Goal: Task Accomplishment & Management: Manage account settings

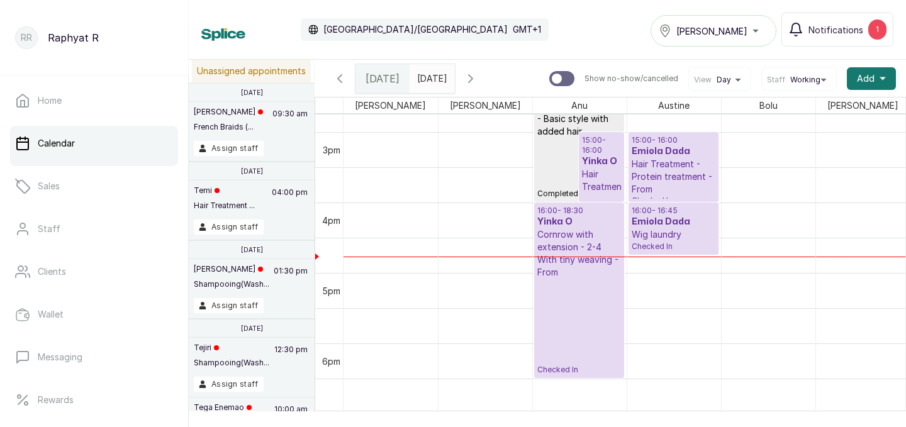
scroll to position [1044, 0]
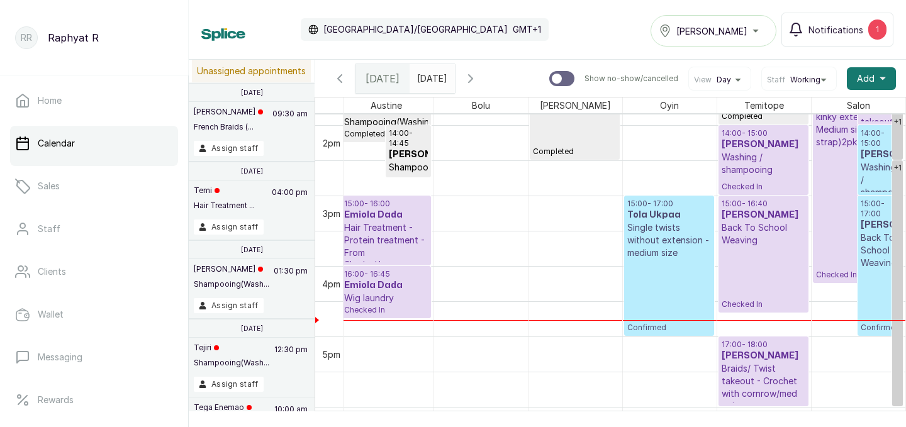
click at [753, 35] on div "[PERSON_NAME]" at bounding box center [713, 30] width 109 height 15
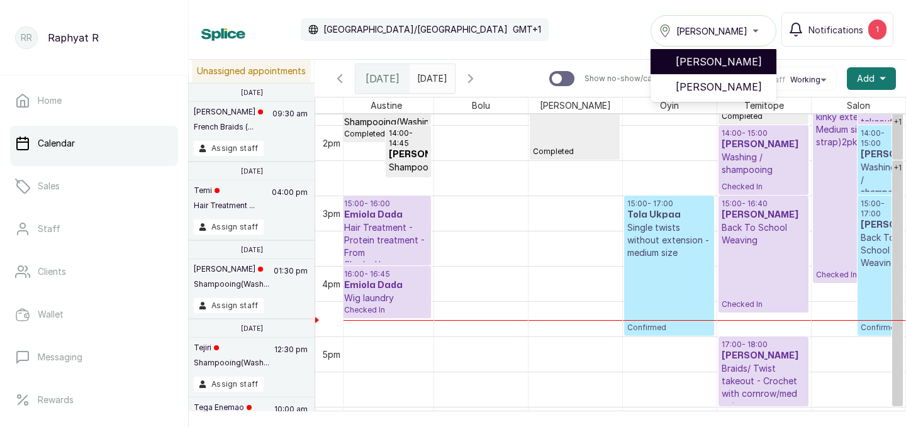
click at [747, 62] on span "[PERSON_NAME]" at bounding box center [721, 61] width 91 height 15
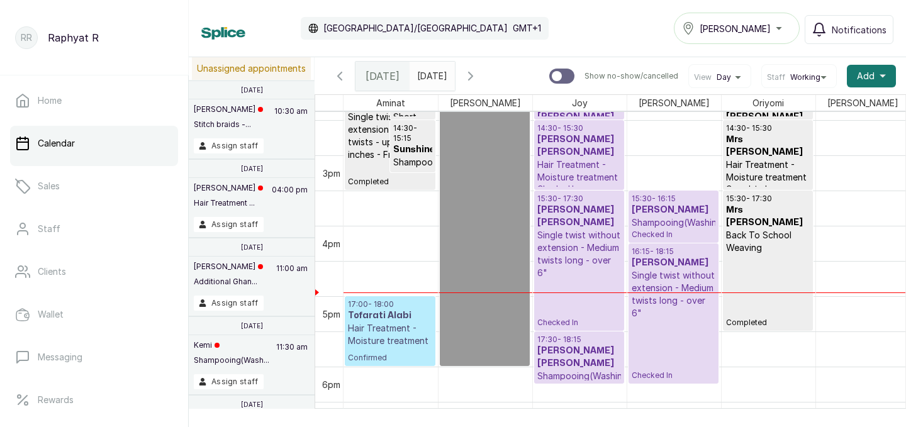
scroll to position [1049, 0]
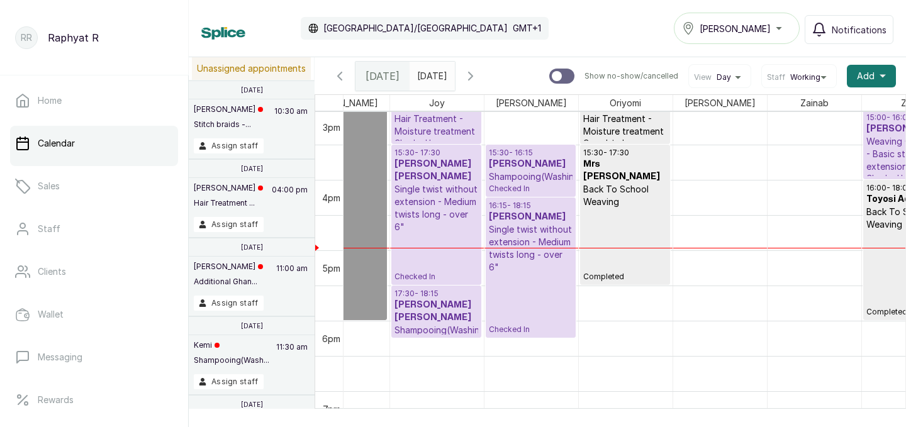
click at [478, 75] on icon "button" at bounding box center [470, 76] width 15 height 15
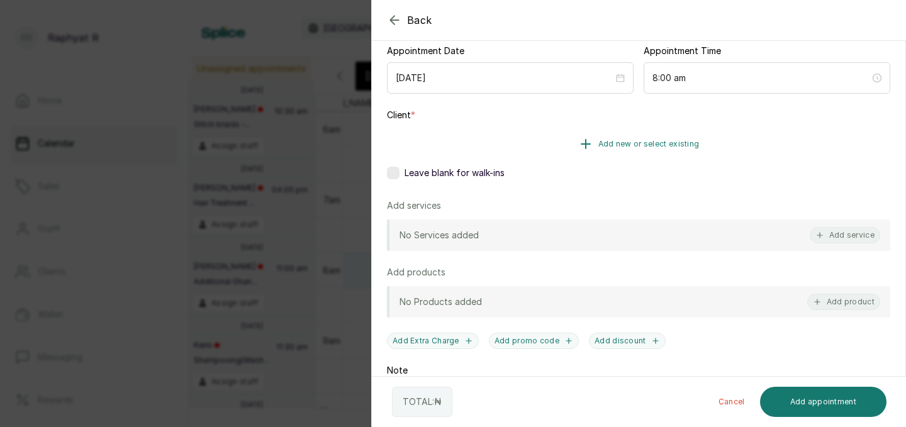
scroll to position [137, 0]
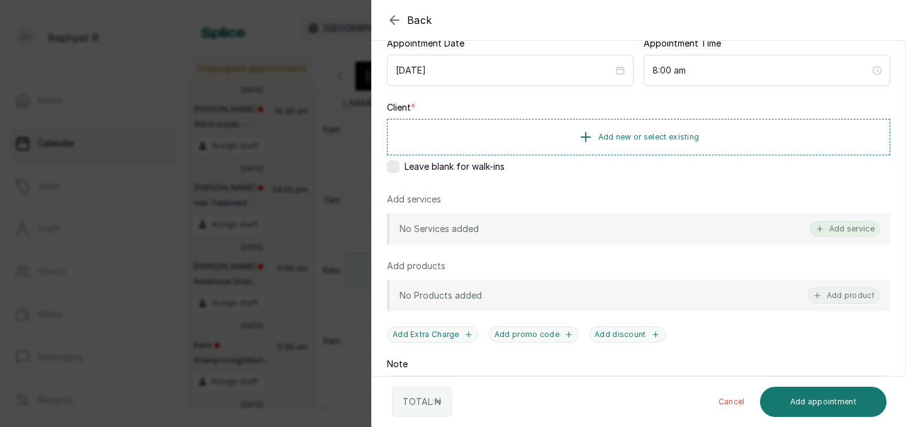
click at [827, 232] on button "Add service" at bounding box center [845, 229] width 70 height 16
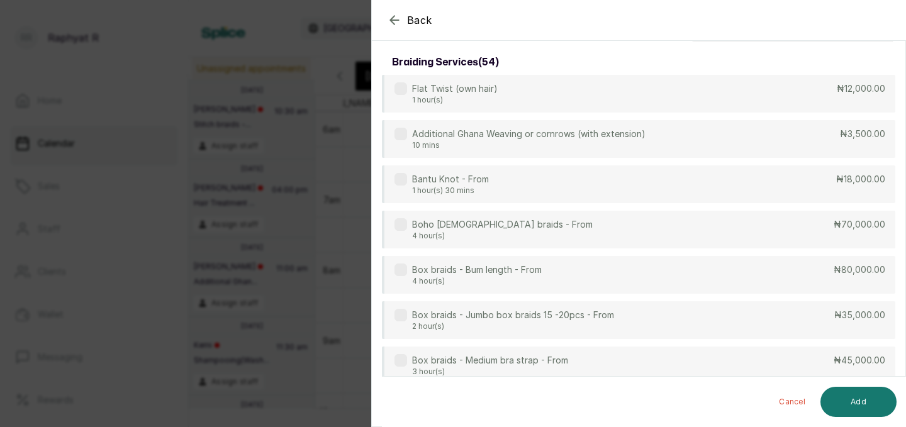
scroll to position [0, 0]
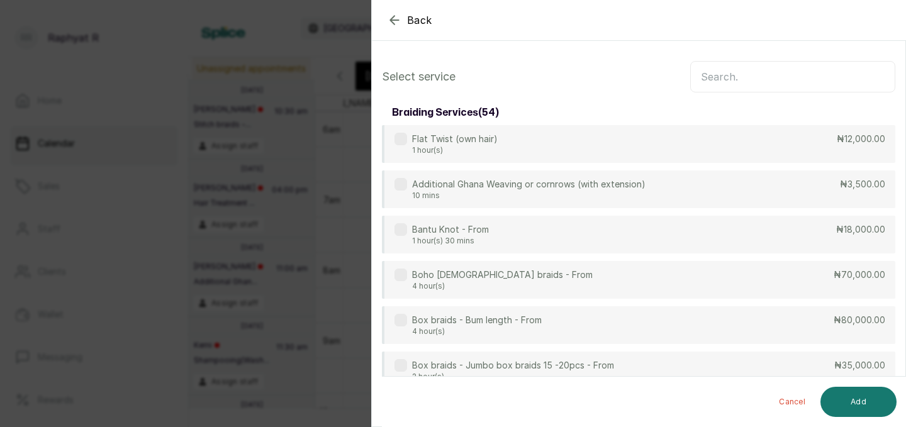
click at [774, 81] on input "text" at bounding box center [792, 76] width 205 height 31
type input "h"
type input "kinky"
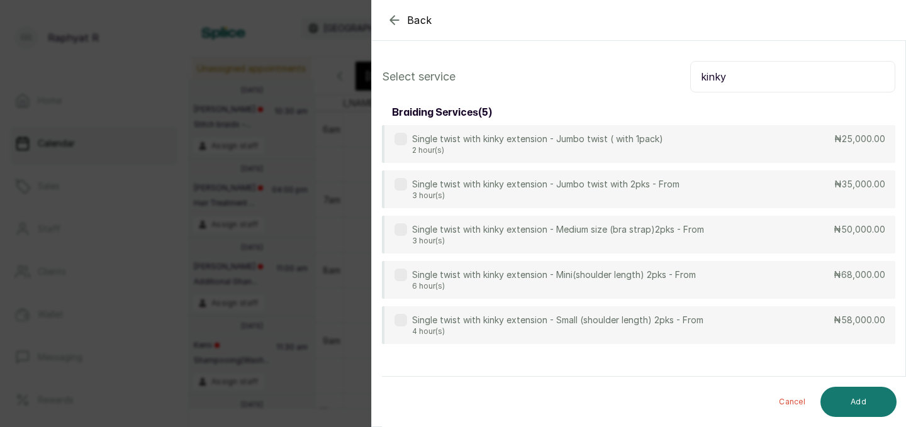
click at [185, 206] on div "Back Add Appointment Select service kinky braiding services ( 5 ) Single twist …" at bounding box center [453, 213] width 906 height 427
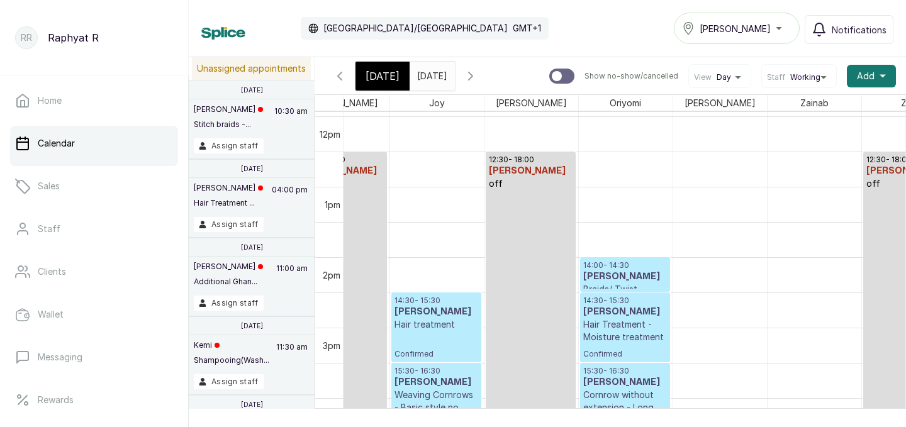
scroll to position [1096, 0]
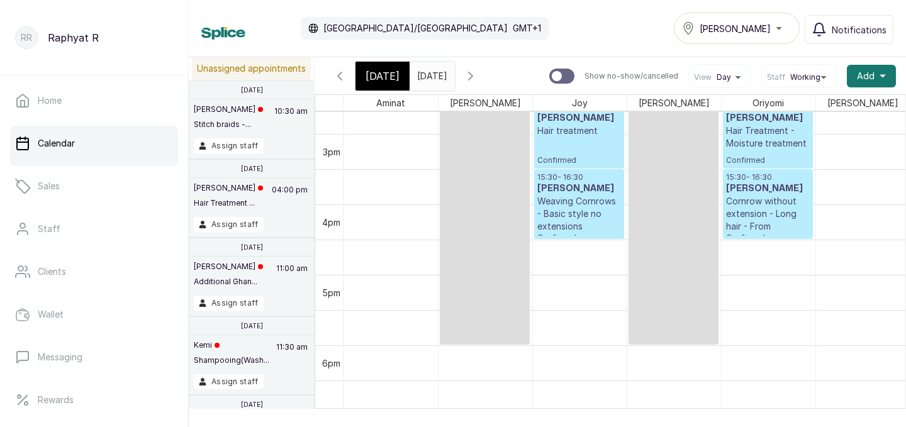
click at [393, 79] on span "[DATE]" at bounding box center [382, 76] width 34 height 15
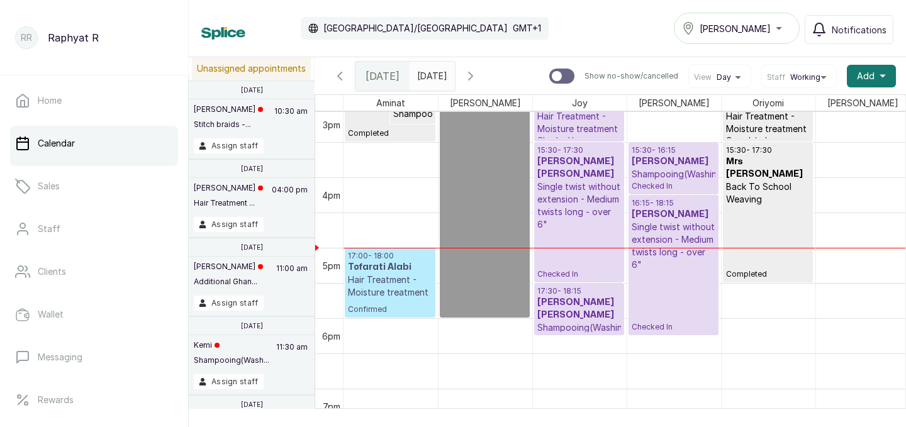
click at [389, 281] on p "Hair Treatment - Moisture treatment" at bounding box center [390, 286] width 84 height 25
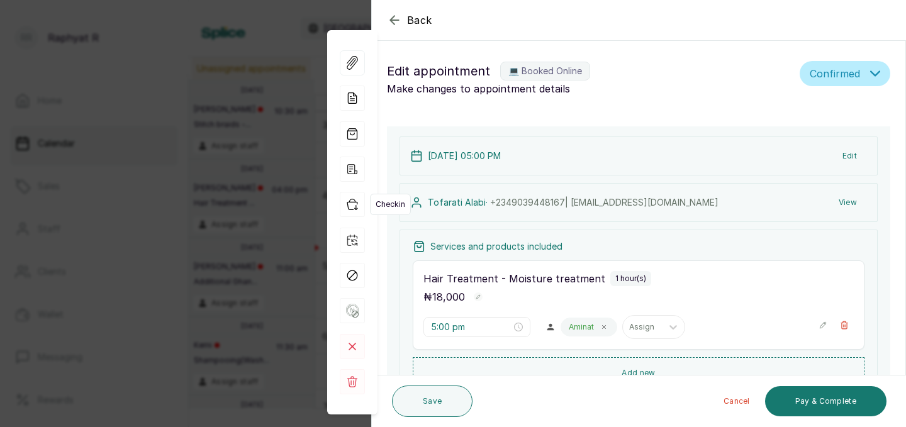
click at [345, 203] on icon "button" at bounding box center [352, 204] width 25 height 25
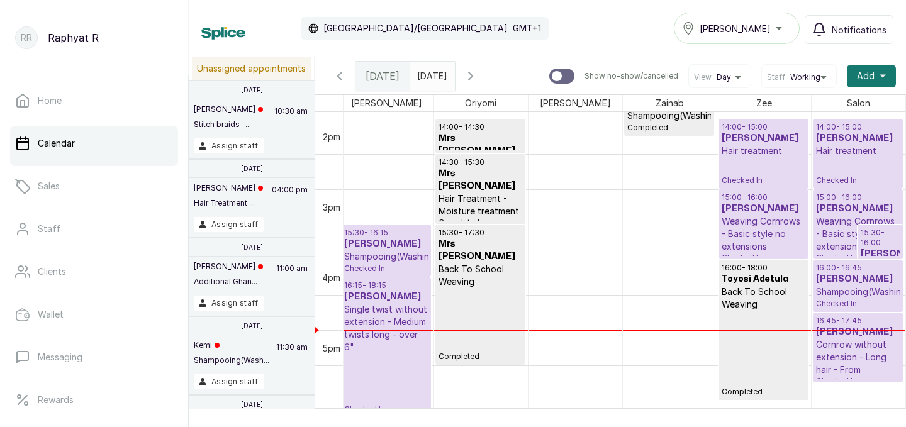
click at [486, 70] on button "Show no-show/cancelled" at bounding box center [470, 76] width 30 height 30
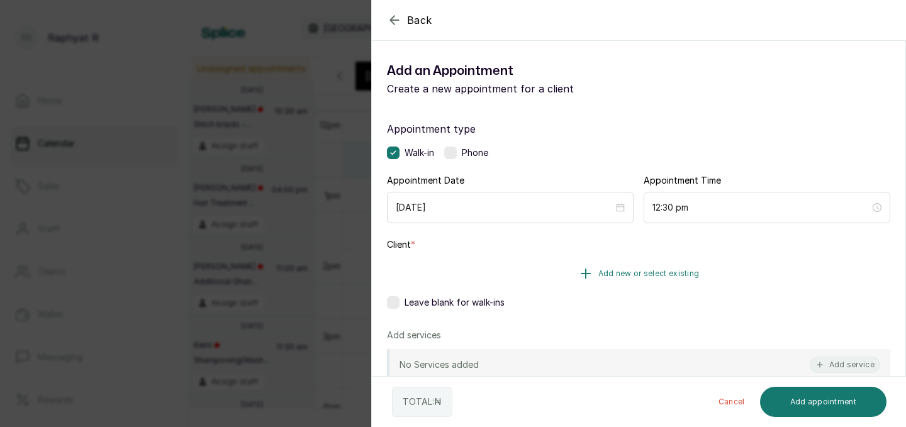
click at [555, 274] on button "Add new or select existing" at bounding box center [638, 273] width 503 height 35
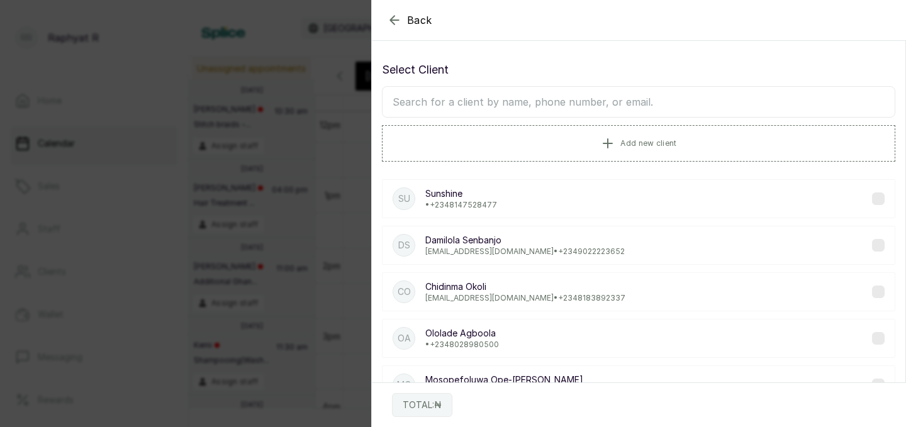
click at [520, 105] on input "text" at bounding box center [638, 101] width 513 height 31
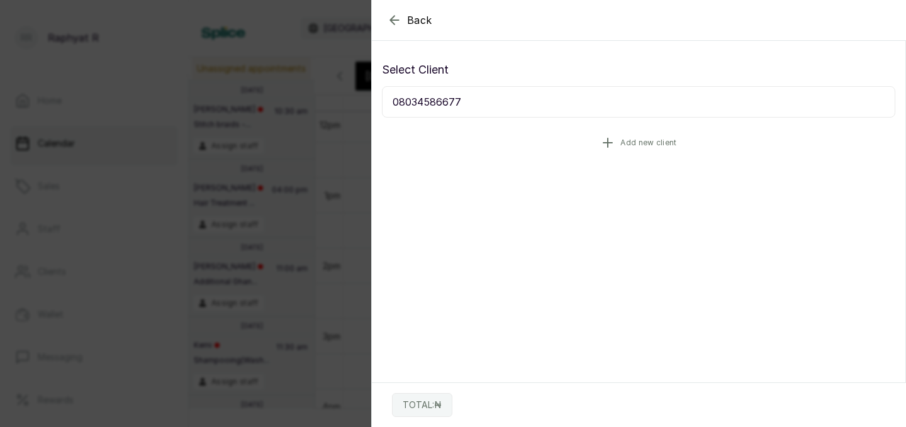
type input "08034586677"
click at [606, 145] on icon "button" at bounding box center [607, 142] width 15 height 15
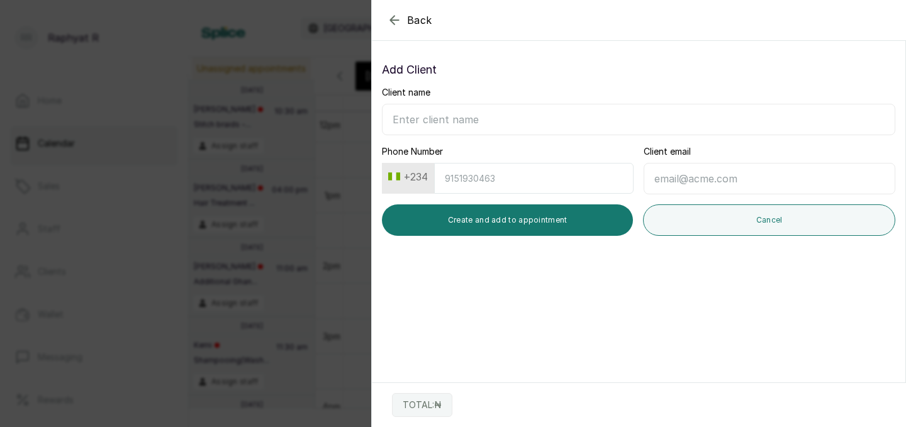
click at [492, 114] on input "Client name" at bounding box center [638, 119] width 513 height 31
type input "08034586677"
click at [506, 181] on input "Phone Number" at bounding box center [533, 178] width 199 height 31
type input "8034586677"
click at [467, 126] on input "08034586677" at bounding box center [638, 119] width 513 height 31
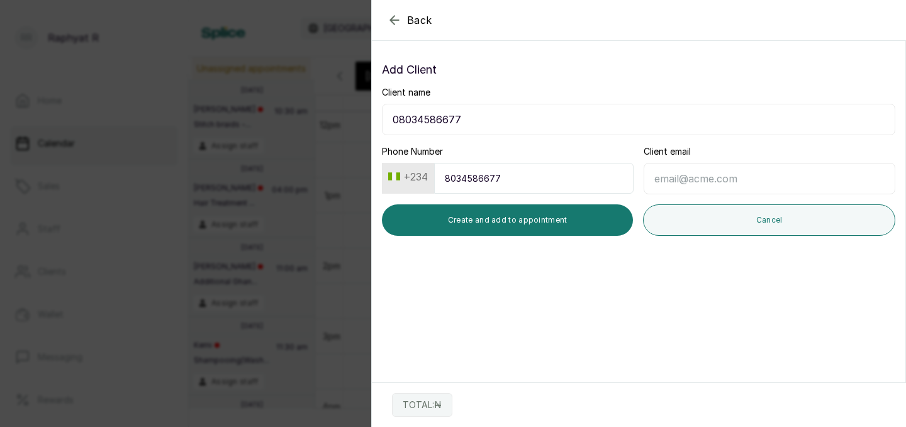
click at [467, 126] on input "08034586677" at bounding box center [638, 119] width 513 height 31
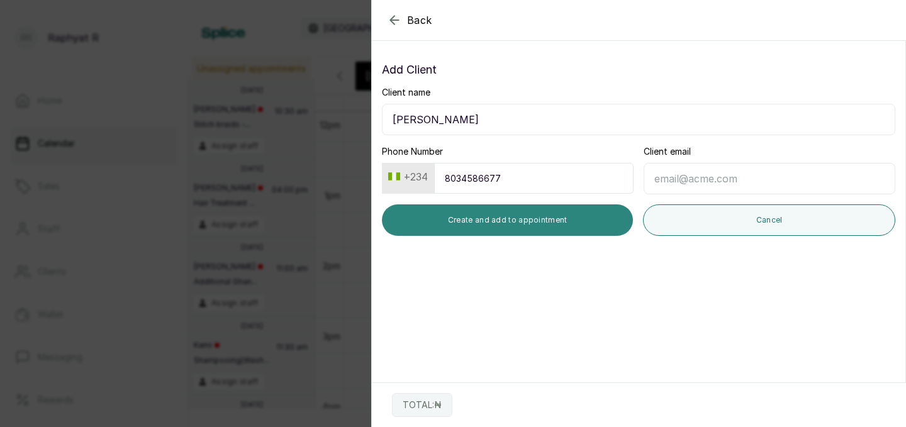
type input "[PERSON_NAME]"
click at [498, 235] on button "Create and add to appointment" at bounding box center [507, 219] width 251 height 31
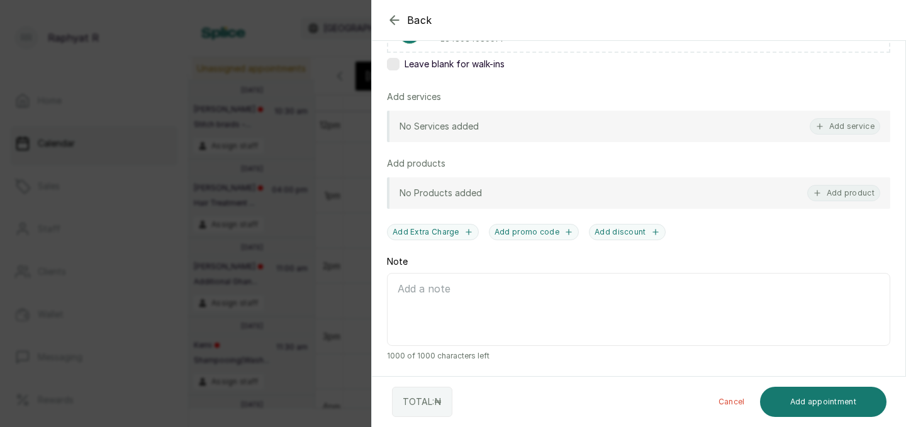
click at [852, 135] on div "No Services added Add service" at bounding box center [638, 126] width 503 height 31
click at [837, 128] on button "Add service" at bounding box center [845, 126] width 70 height 16
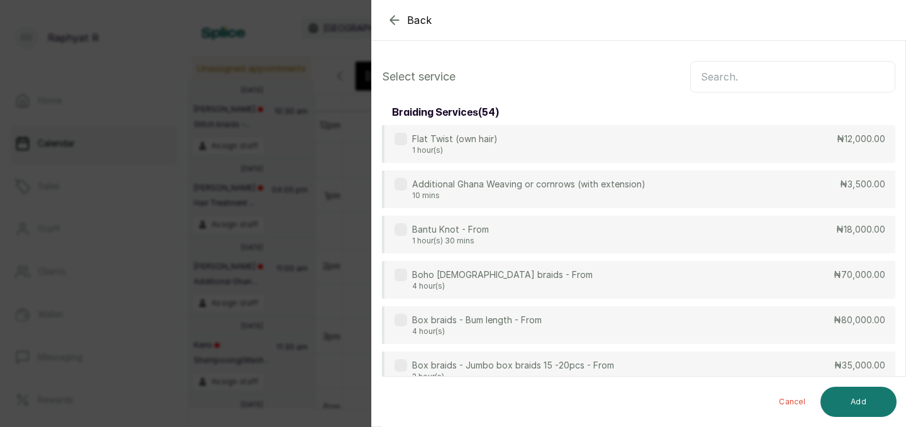
click at [724, 81] on input "text" at bounding box center [792, 76] width 205 height 31
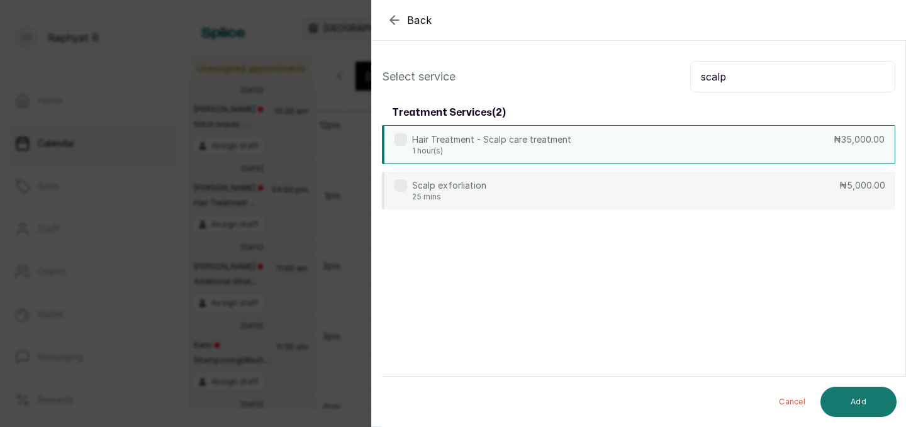
type input "scalp"
click at [637, 150] on div "Hair Treatment - Scalp care treatment 1 hour(s) ₦35,000.00" at bounding box center [638, 144] width 513 height 39
click at [731, 77] on input "scalp" at bounding box center [792, 76] width 205 height 31
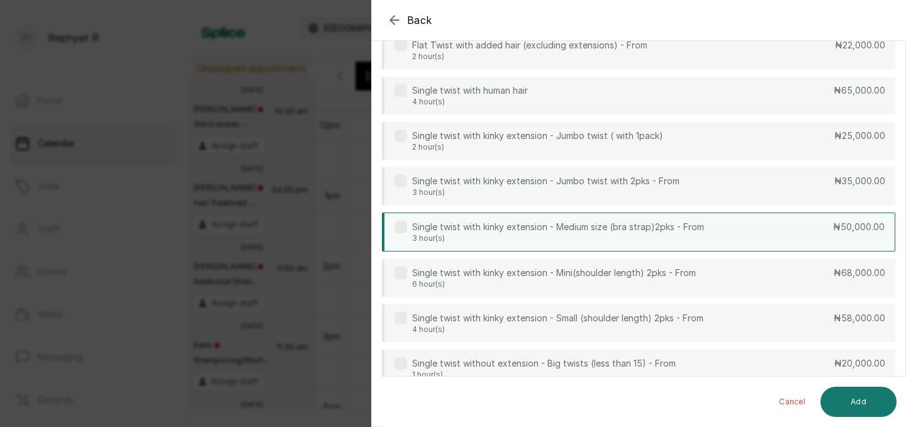
type input "twist"
click at [677, 239] on p "3 hour(s)" at bounding box center [558, 238] width 292 height 10
click at [849, 410] on button "Add" at bounding box center [858, 402] width 76 height 30
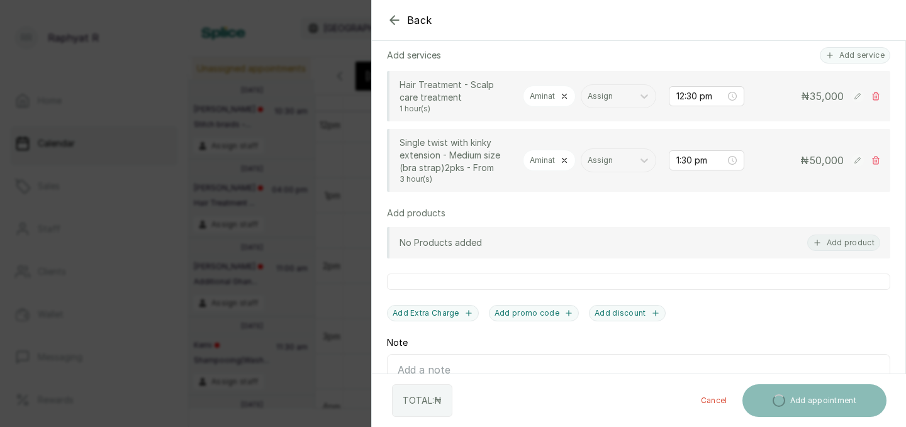
scroll to position [349, 0]
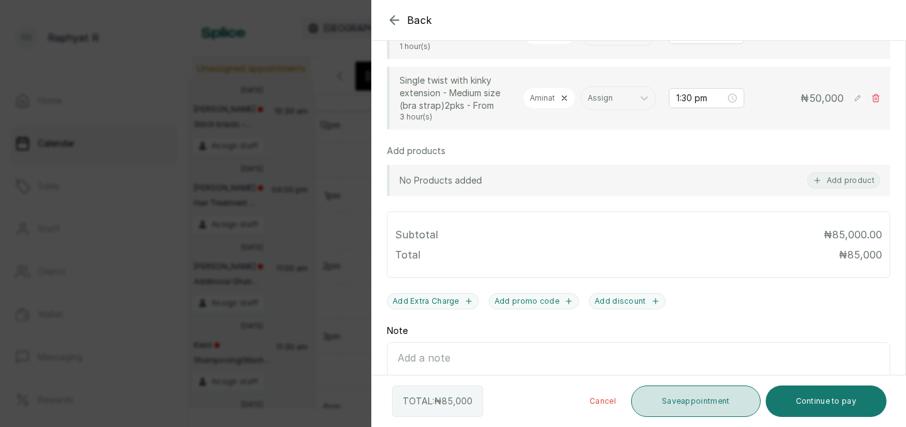
click at [679, 398] on button "Save appointment" at bounding box center [696, 401] width 130 height 31
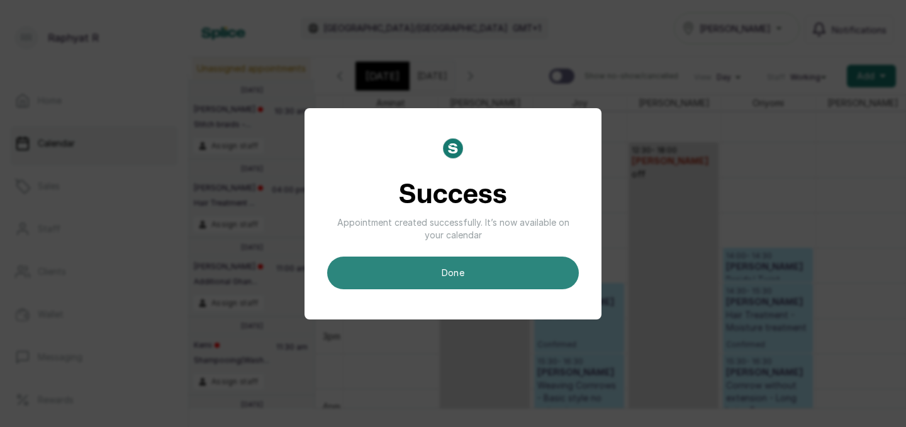
click at [527, 272] on button "done" at bounding box center [453, 273] width 252 height 33
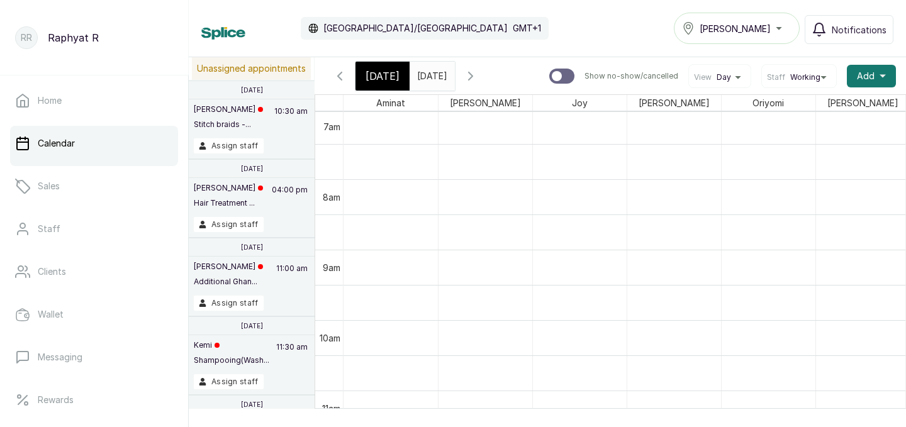
scroll to position [514, 0]
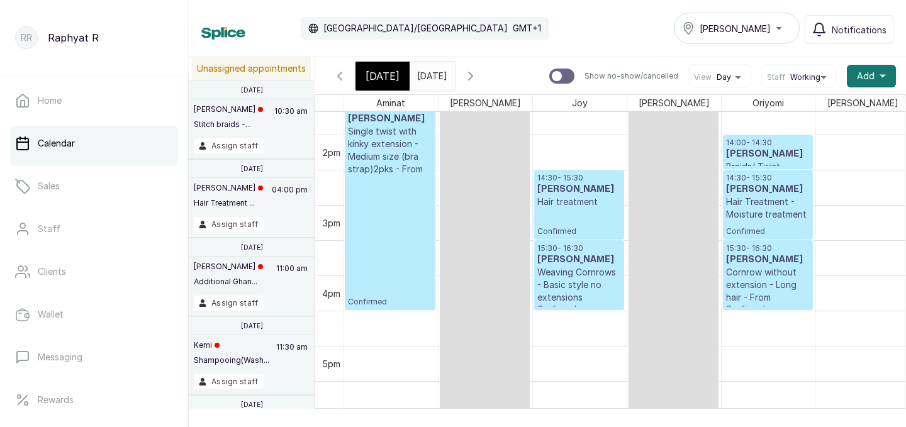
click at [381, 77] on span "[DATE]" at bounding box center [382, 76] width 34 height 15
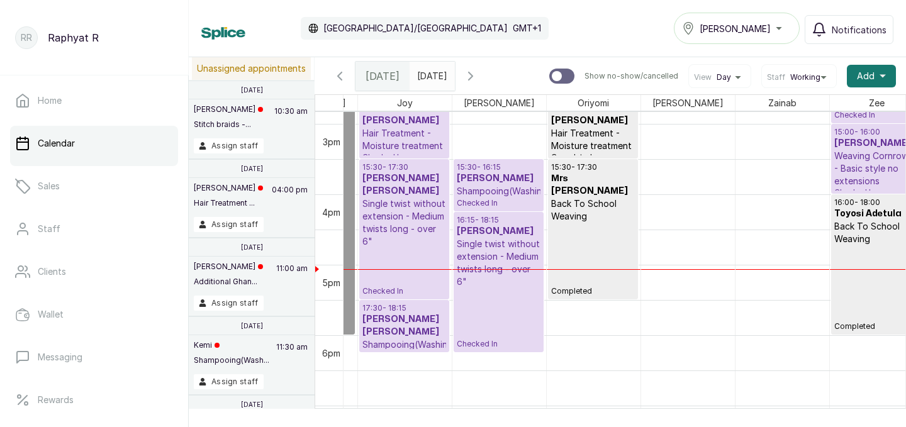
scroll to position [1045, 179]
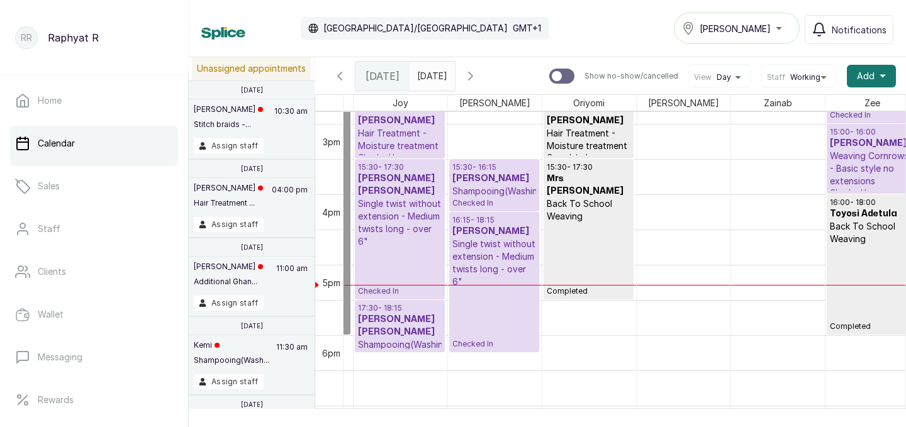
click at [403, 248] on p "Checked In" at bounding box center [400, 272] width 84 height 48
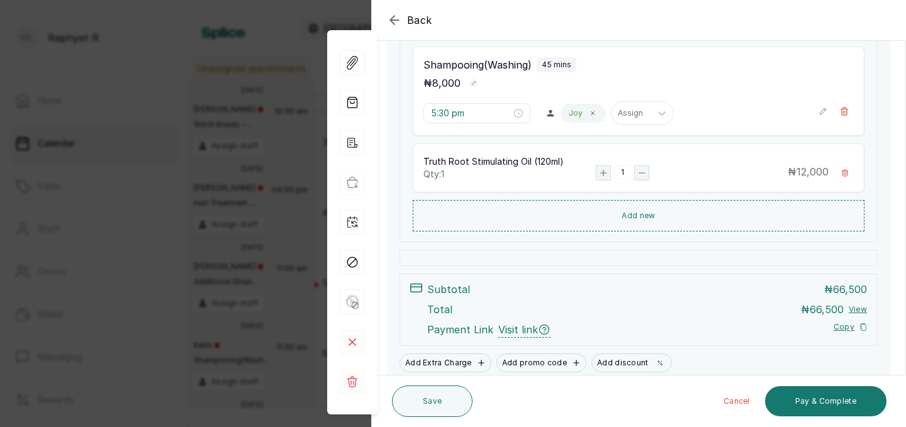
scroll to position [498, 0]
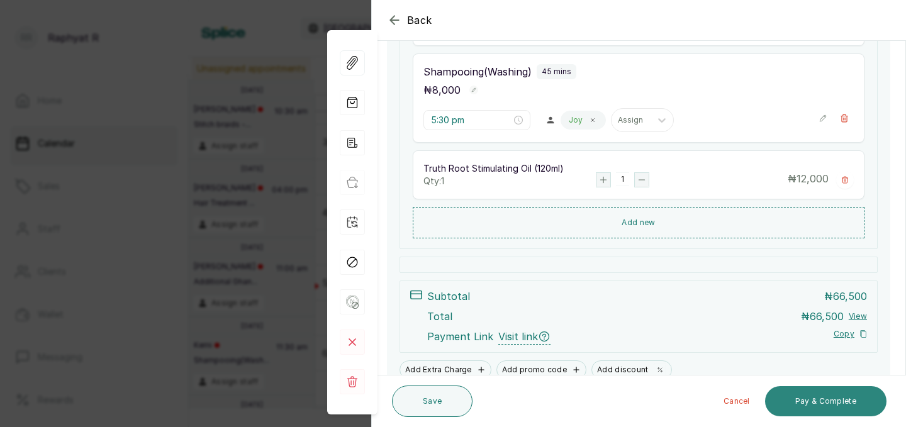
click at [850, 409] on button "Pay & Complete" at bounding box center [825, 401] width 121 height 30
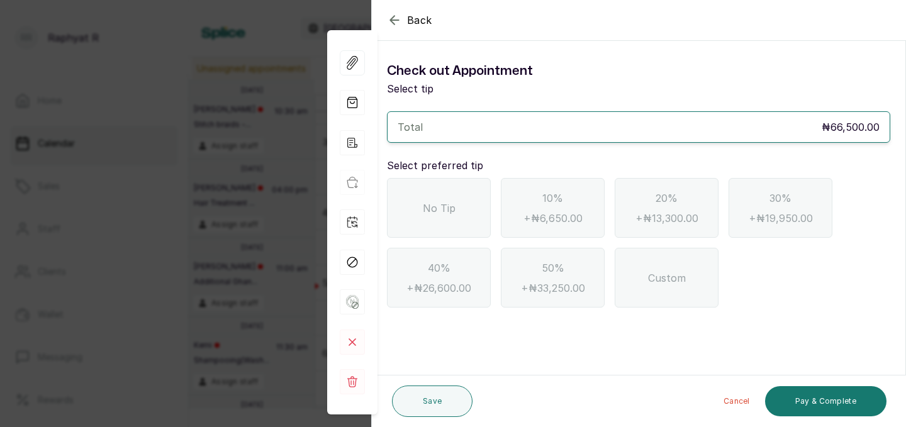
scroll to position [0, 0]
click at [464, 213] on div "No Tip" at bounding box center [439, 208] width 104 height 60
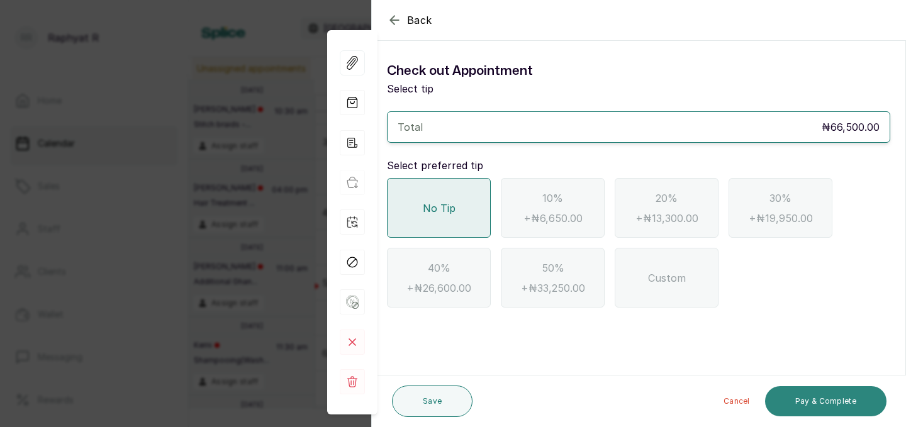
click at [799, 404] on button "Pay & Complete" at bounding box center [825, 401] width 121 height 30
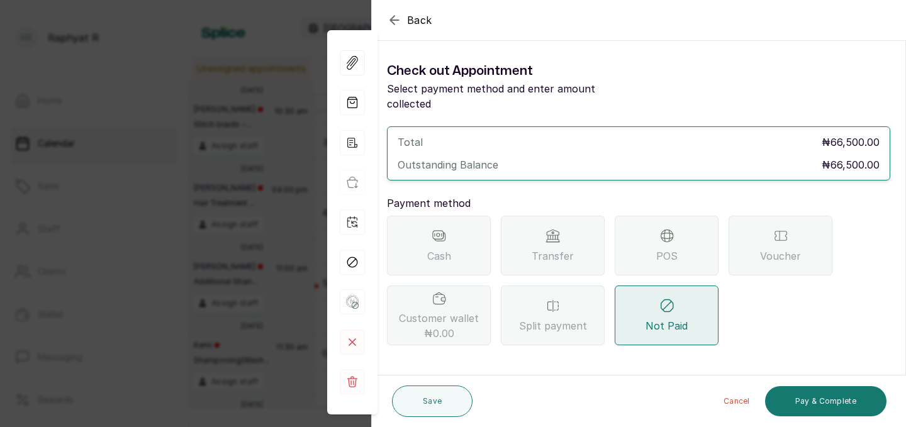
click at [647, 235] on div "POS" at bounding box center [667, 246] width 104 height 60
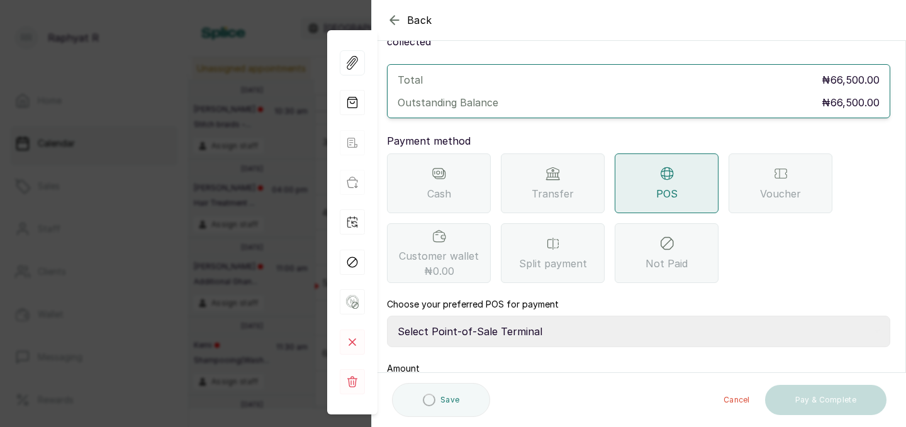
scroll to position [140, 0]
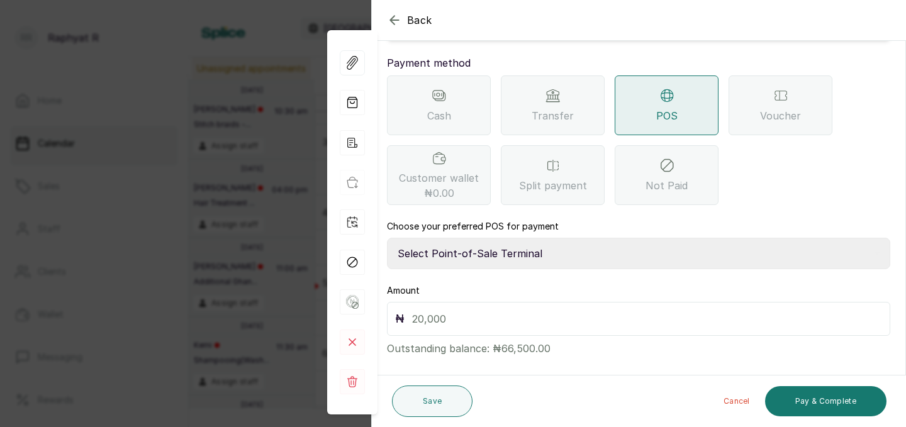
click at [498, 238] on select "Select Point-of-Sale Terminal Traction Providus Bank" at bounding box center [638, 253] width 503 height 31
select select "b1594abb-eea2-48ba-bf5f-ff0754569b84"
click at [464, 310] on input "text" at bounding box center [647, 319] width 470 height 18
type input "66,500"
click at [829, 398] on button "Pay & Complete" at bounding box center [825, 401] width 121 height 30
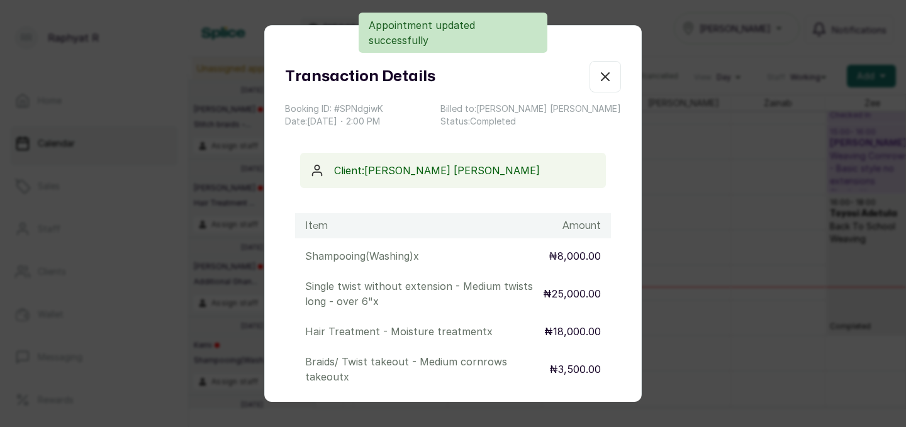
click at [608, 77] on icon "button" at bounding box center [605, 76] width 15 height 15
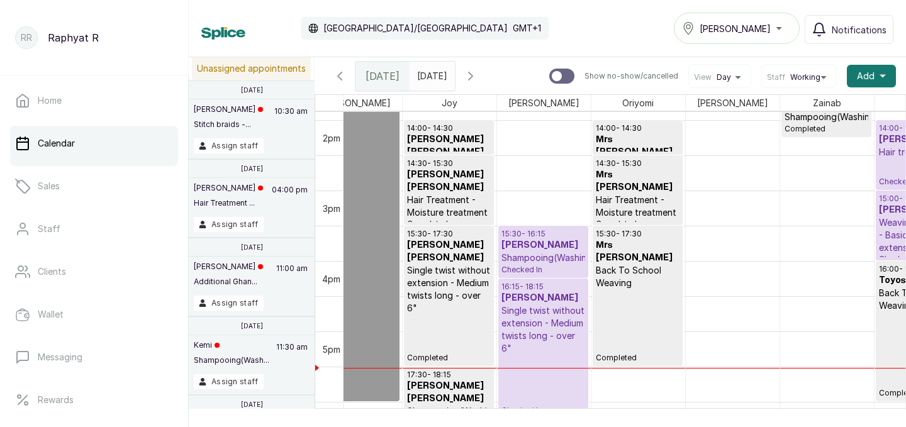
scroll to position [0, 96]
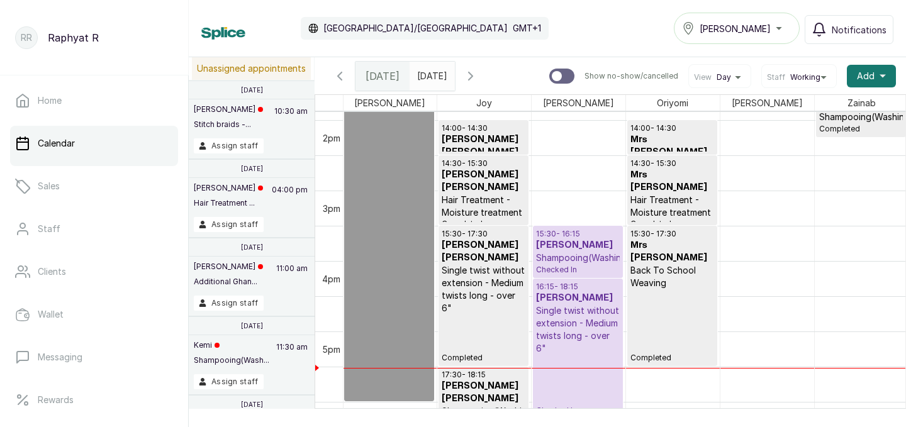
click at [572, 263] on p "Shampooing(Washing)" at bounding box center [578, 258] width 84 height 13
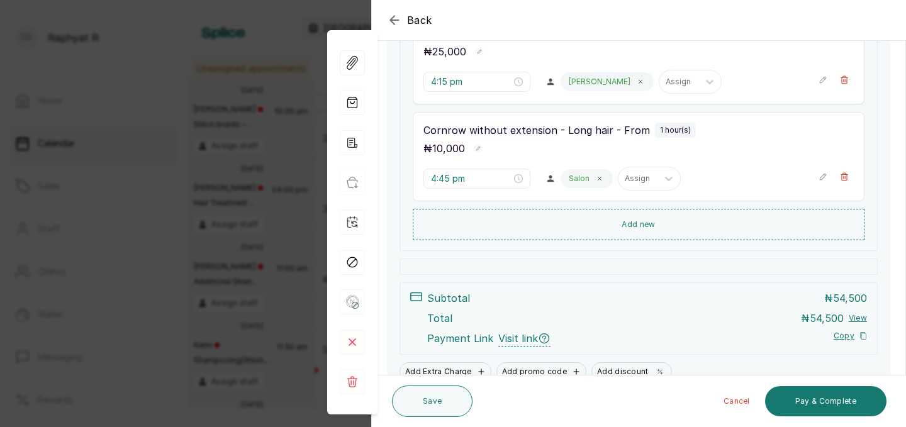
scroll to position [544, 0]
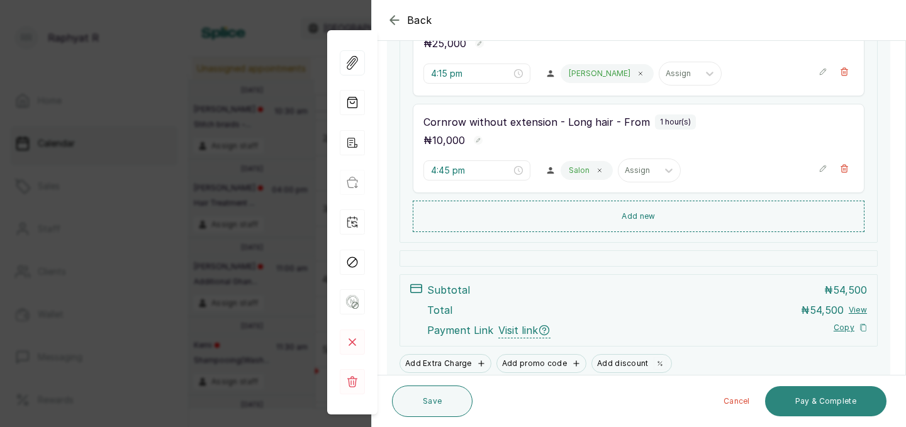
click at [808, 396] on button "Pay & Complete" at bounding box center [825, 401] width 121 height 30
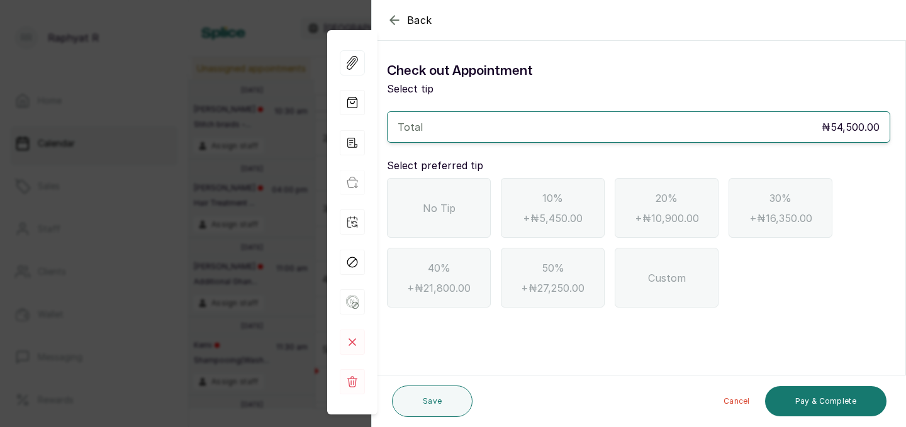
click at [443, 210] on span "No Tip" at bounding box center [439, 208] width 33 height 15
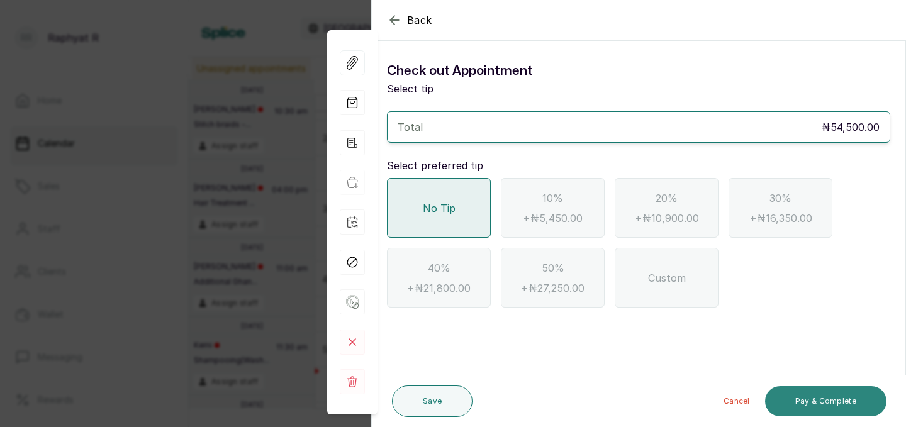
click at [788, 398] on button "Pay & Complete" at bounding box center [825, 401] width 121 height 30
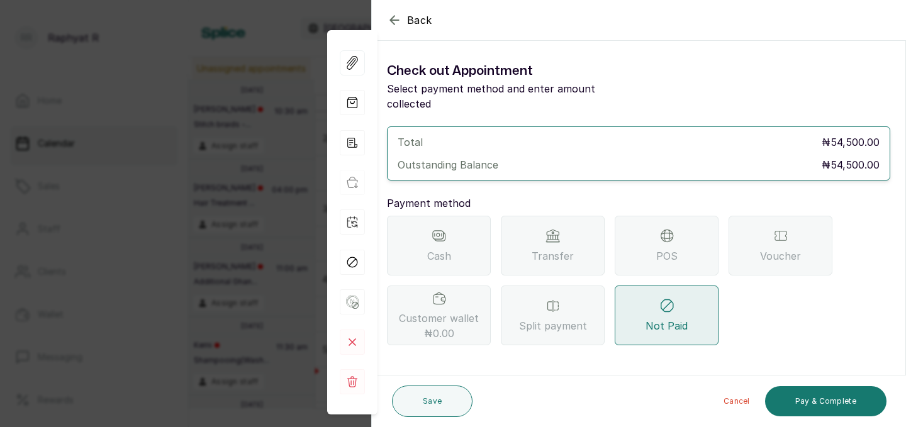
click at [679, 242] on div "POS" at bounding box center [667, 246] width 104 height 60
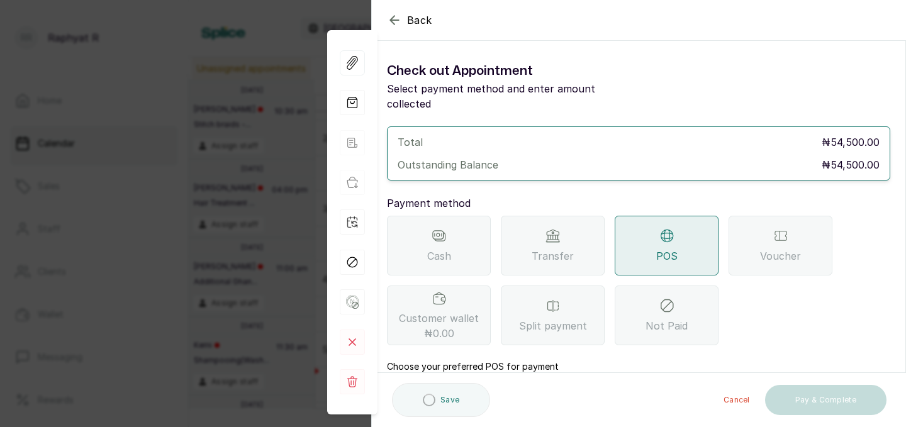
scroll to position [140, 0]
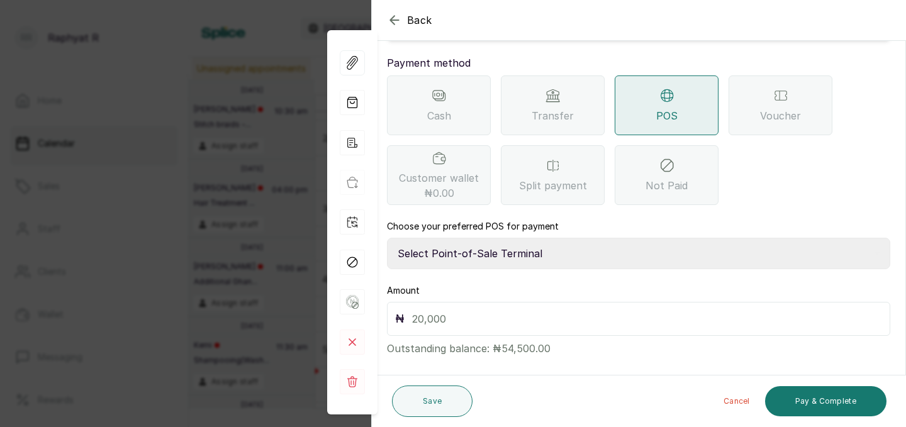
click at [488, 238] on select "Select Point-of-Sale Terminal Traction Providus Bank" at bounding box center [638, 253] width 503 height 31
select select "b1594abb-eea2-48ba-bf5f-ff0754569b84"
click at [430, 310] on input "text" at bounding box center [647, 319] width 470 height 18
type input "54,500"
click at [805, 411] on button "Pay & Complete" at bounding box center [825, 401] width 121 height 30
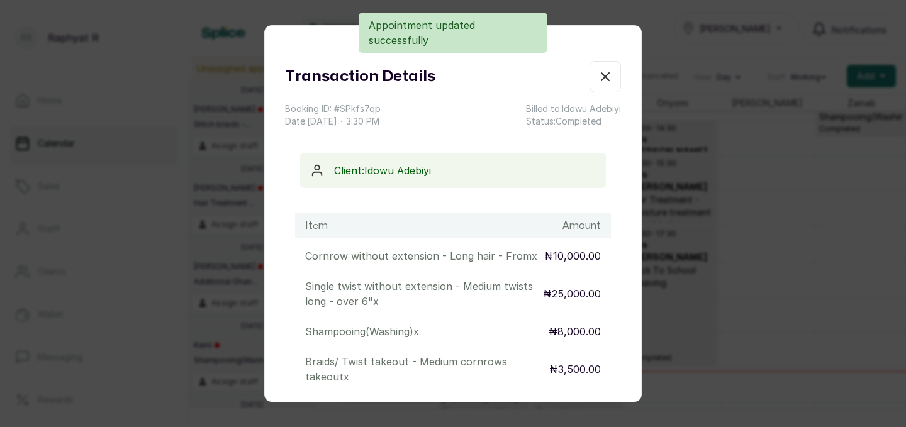
click at [606, 83] on icon "button" at bounding box center [605, 76] width 15 height 15
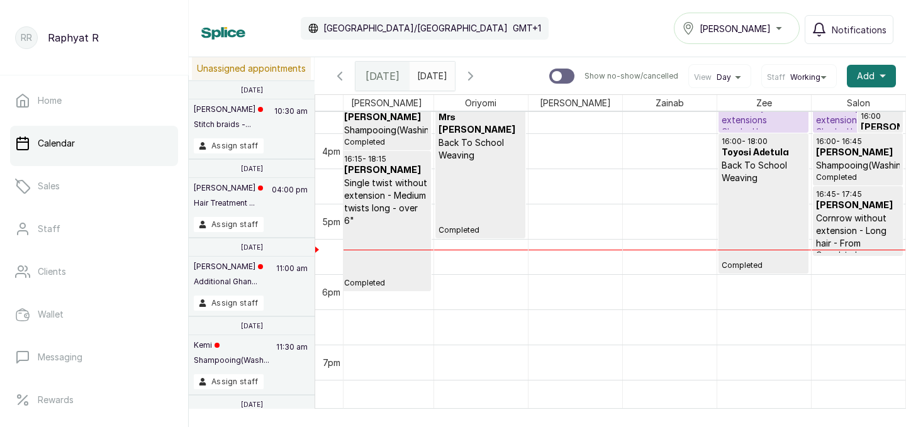
scroll to position [1106, 53]
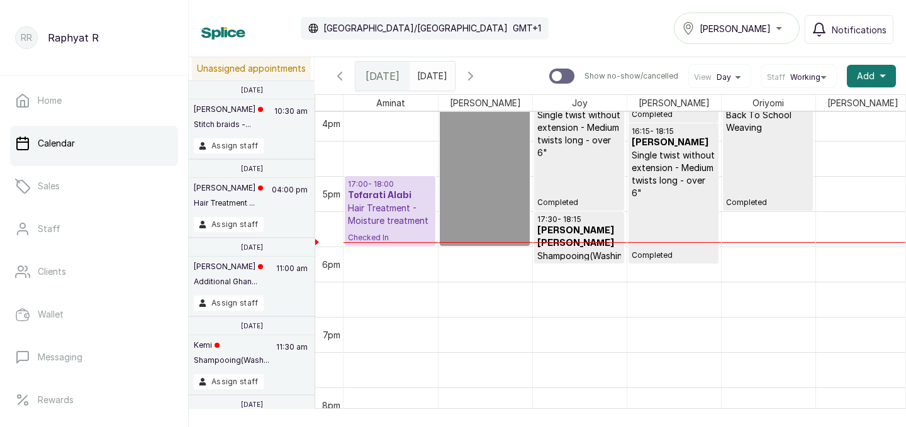
type input "dd/MM/yyyy"
click at [430, 74] on input "dd/MM/yyyy" at bounding box center [420, 72] width 20 height 21
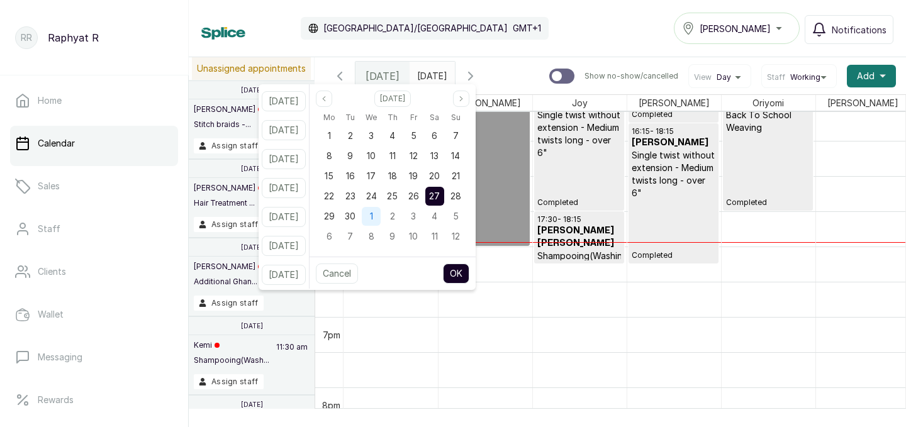
click at [373, 215] on span "1" at bounding box center [371, 216] width 3 height 11
click at [469, 274] on button "OK" at bounding box center [456, 274] width 26 height 20
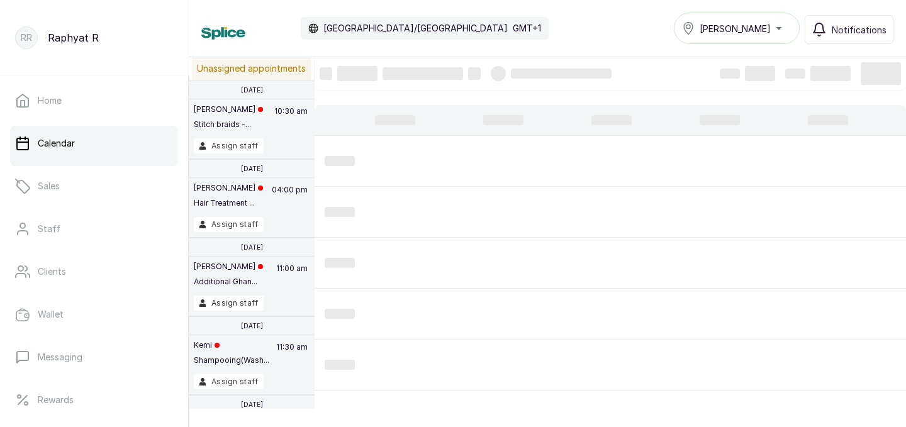
type input "[DATE]"
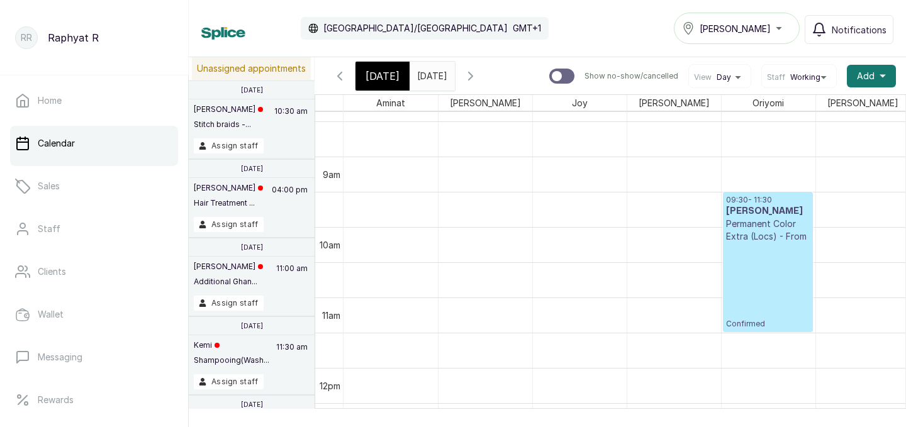
scroll to position [588, 0]
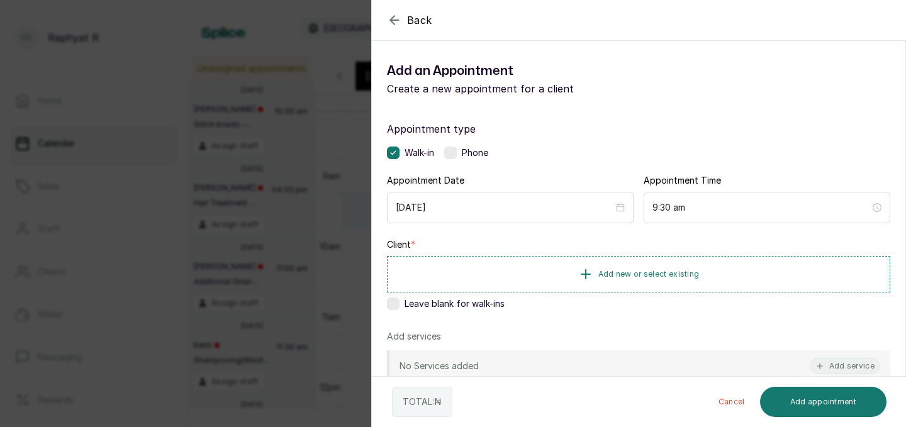
click at [162, 159] on div "Back Add Appointment Add an Appointment Create a new appointment for a client A…" at bounding box center [453, 213] width 906 height 427
click at [657, 269] on span "Add new or select existing" at bounding box center [648, 274] width 101 height 10
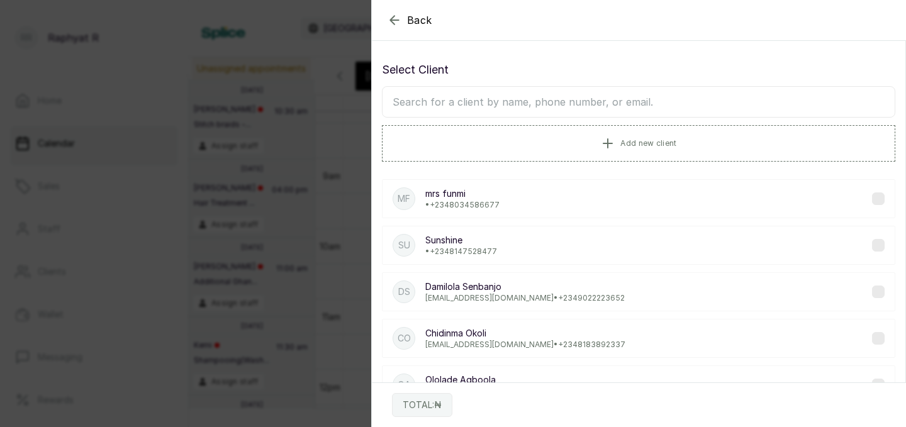
click at [423, 105] on input "text" at bounding box center [638, 101] width 513 height 31
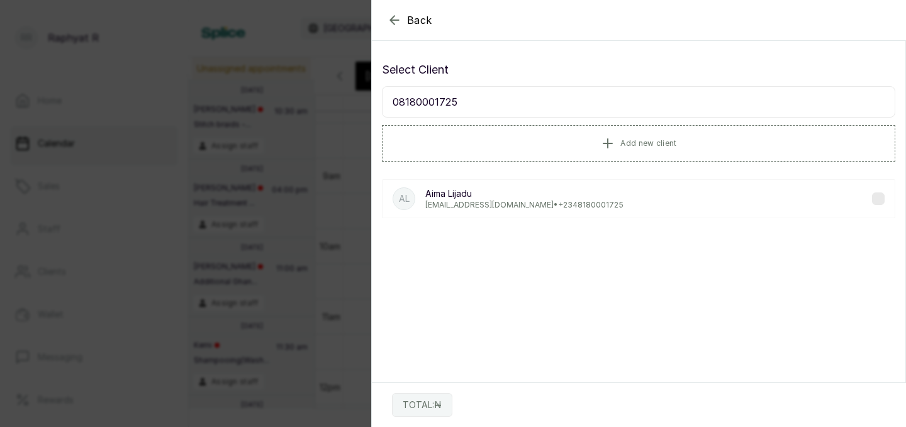
type input "08180001725"
click at [348, 153] on div "Back Add Appointment Select Client 08180001725 Add new client AL Aima Lijadu [E…" at bounding box center [453, 213] width 906 height 427
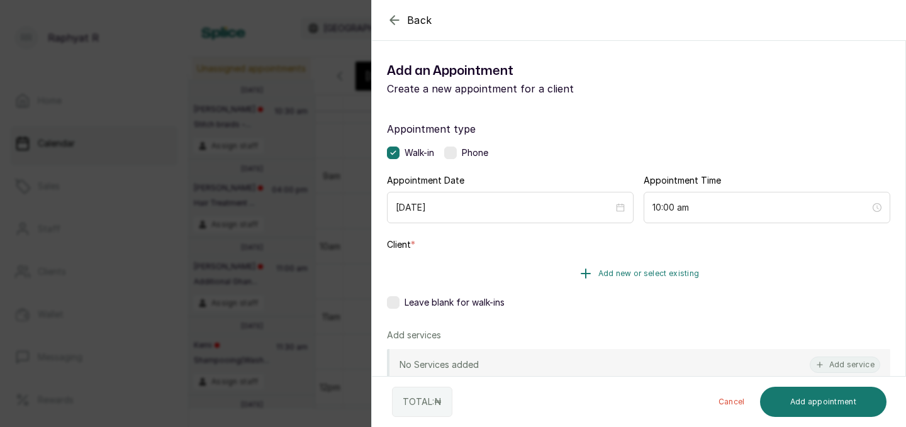
click at [650, 281] on button "Add new or select existing" at bounding box center [638, 273] width 503 height 35
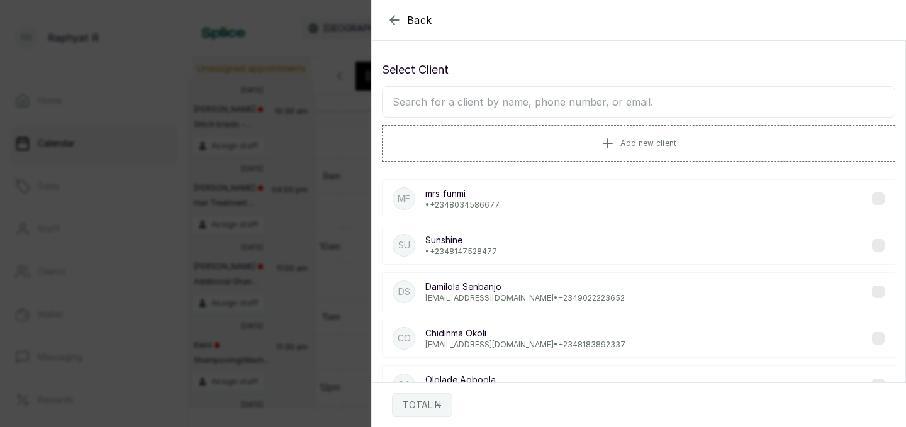
click at [536, 101] on input "text" at bounding box center [638, 101] width 513 height 31
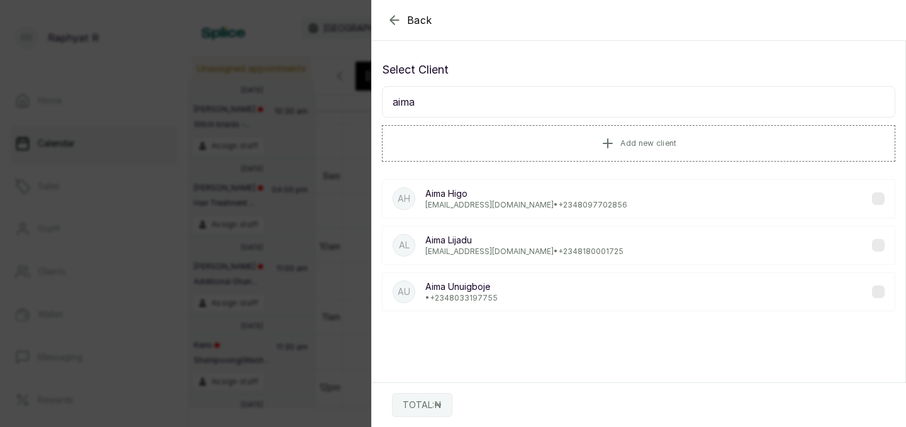
type input "aima"
click at [507, 257] on div "AL Aima Lijadu [EMAIL_ADDRESS][DOMAIN_NAME] • [PHONE_NUMBER]" at bounding box center [638, 245] width 513 height 39
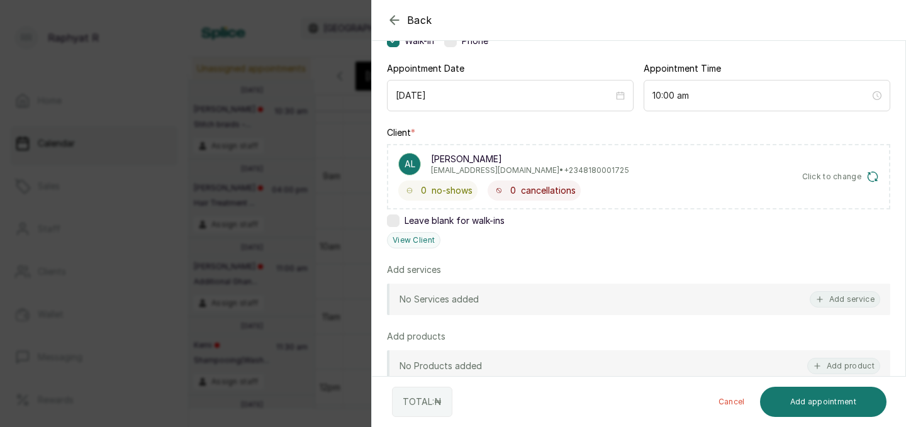
scroll to position [131, 0]
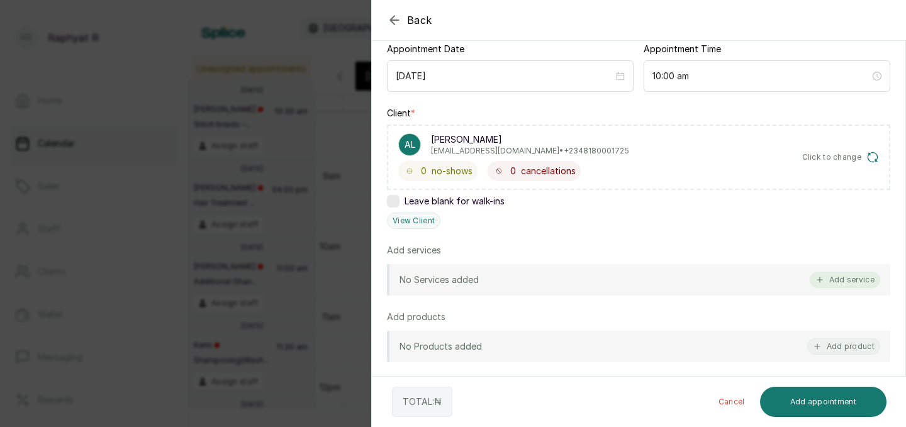
click at [839, 277] on button "Add service" at bounding box center [845, 280] width 70 height 16
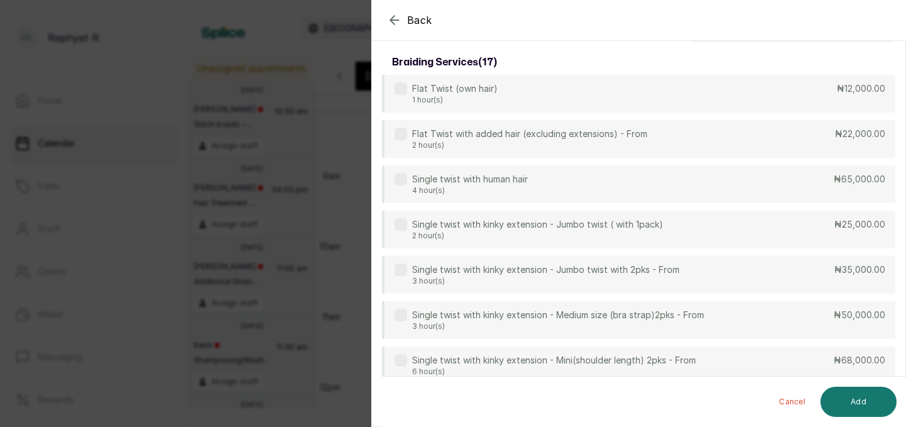
scroll to position [0, 0]
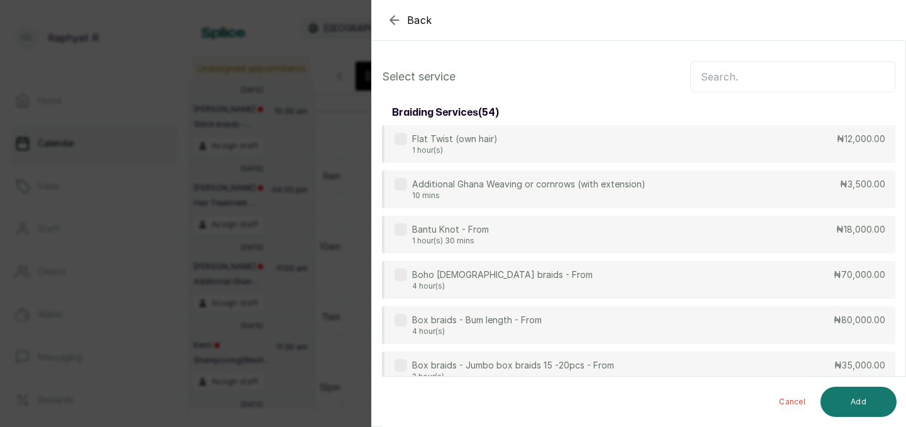
click at [760, 71] on input "text" at bounding box center [792, 76] width 205 height 31
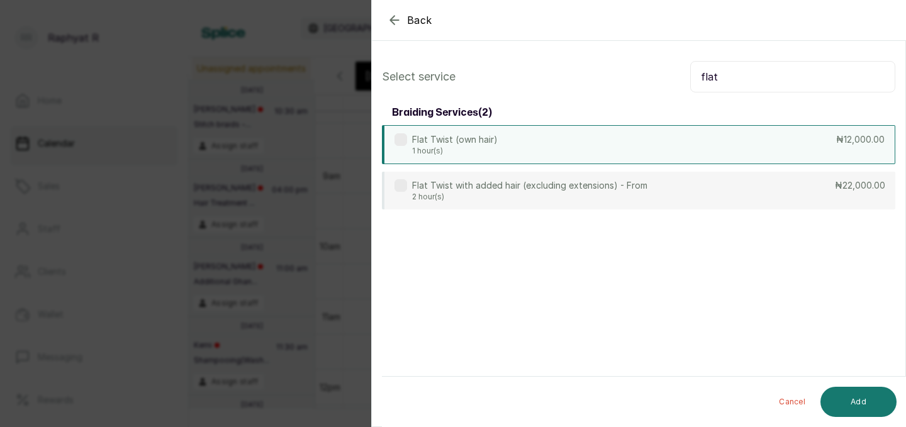
type input "flat"
click at [720, 143] on div "Flat Twist (own hair) 1 hour(s) ₦12,000.00" at bounding box center [638, 144] width 513 height 39
click at [844, 408] on button "Add" at bounding box center [858, 402] width 76 height 30
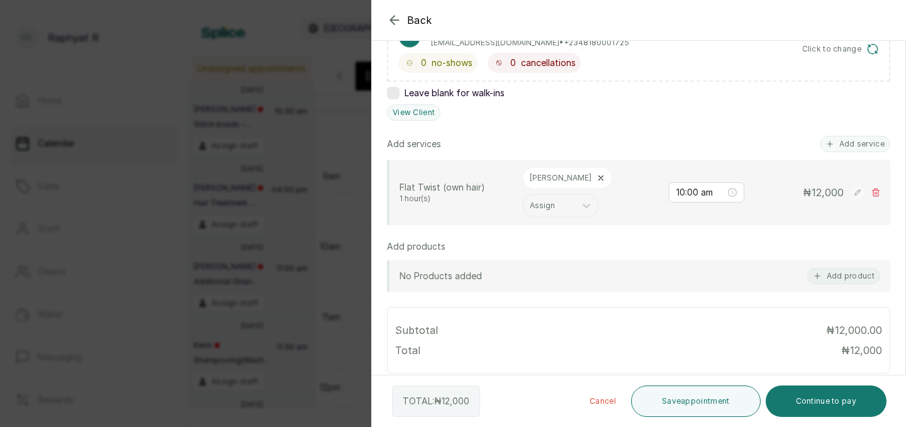
scroll to position [240, 0]
click at [711, 408] on button "Save appointment" at bounding box center [696, 401] width 130 height 31
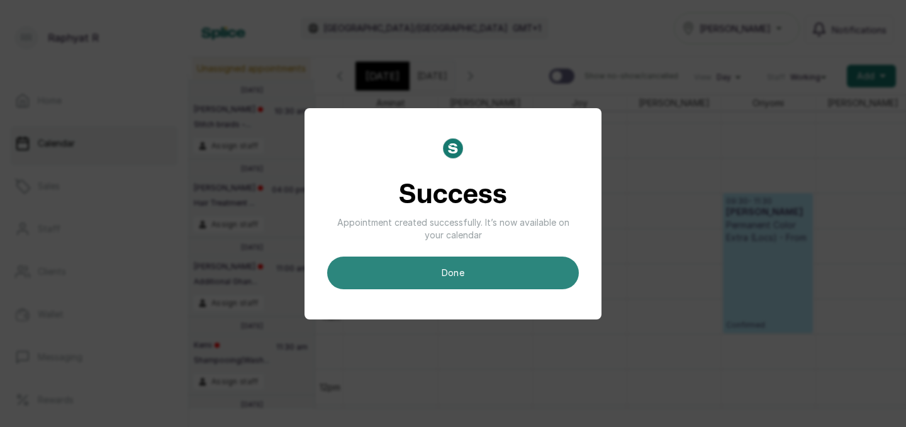
click at [535, 277] on button "done" at bounding box center [453, 273] width 252 height 33
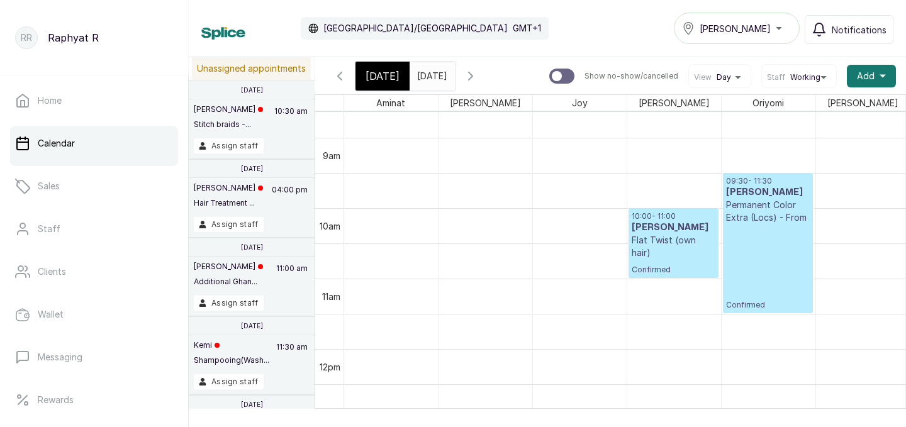
scroll to position [647, 0]
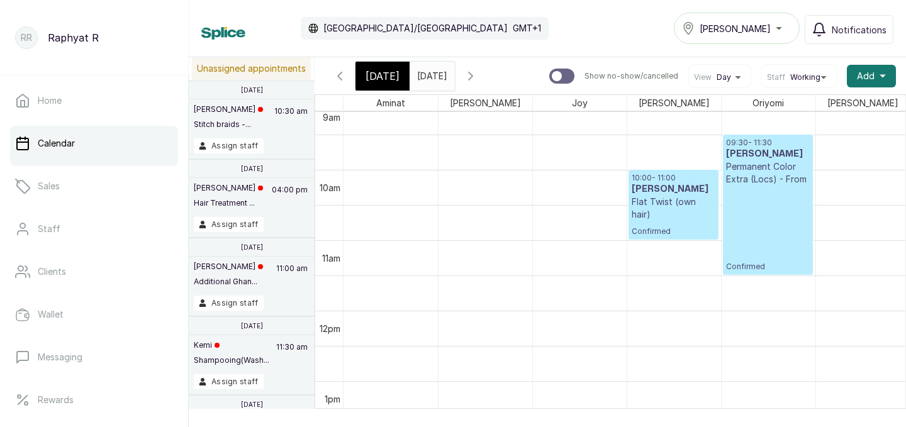
click at [386, 79] on span "[DATE]" at bounding box center [382, 76] width 34 height 15
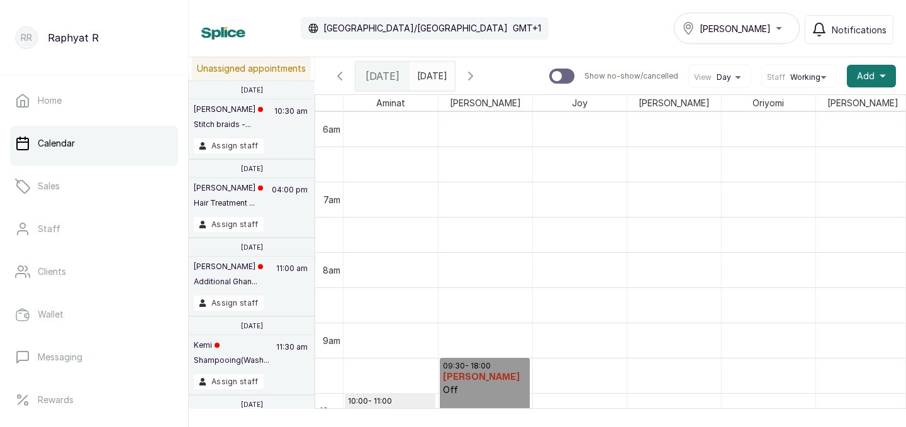
scroll to position [11, 0]
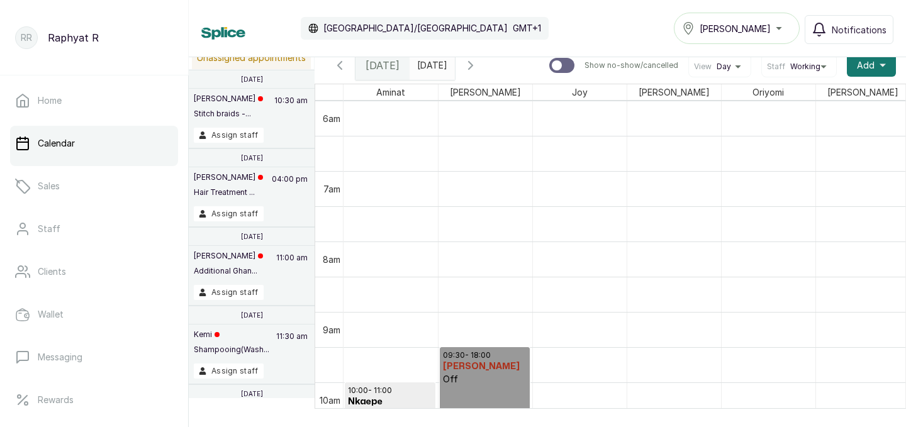
click at [776, 39] on button "[PERSON_NAME]" at bounding box center [737, 28] width 126 height 31
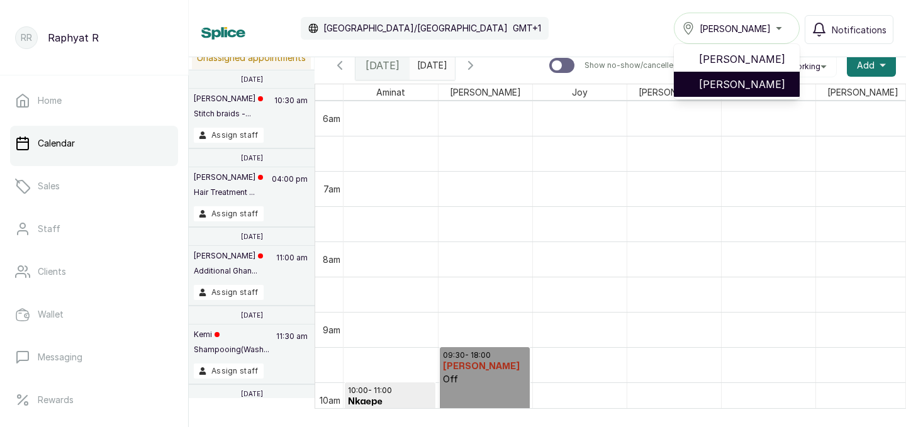
click at [761, 84] on span "[PERSON_NAME]" at bounding box center [744, 84] width 91 height 15
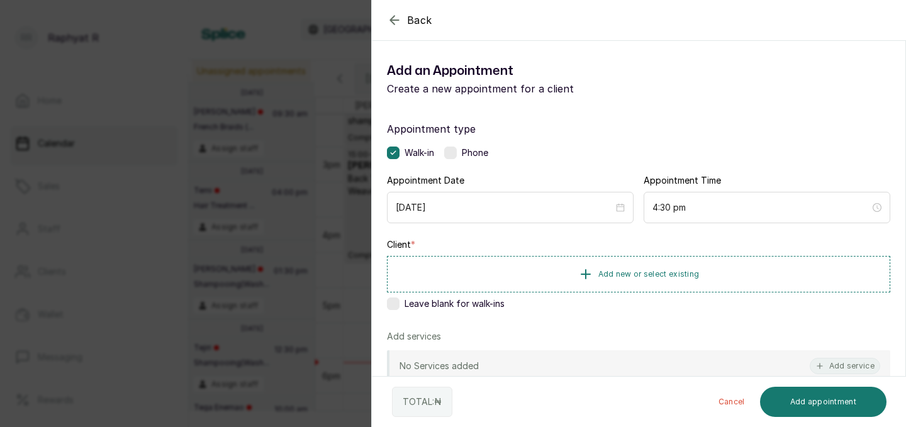
click at [245, 228] on div "Back Add Appointment Add an Appointment Create a new appointment for a client A…" at bounding box center [453, 213] width 906 height 427
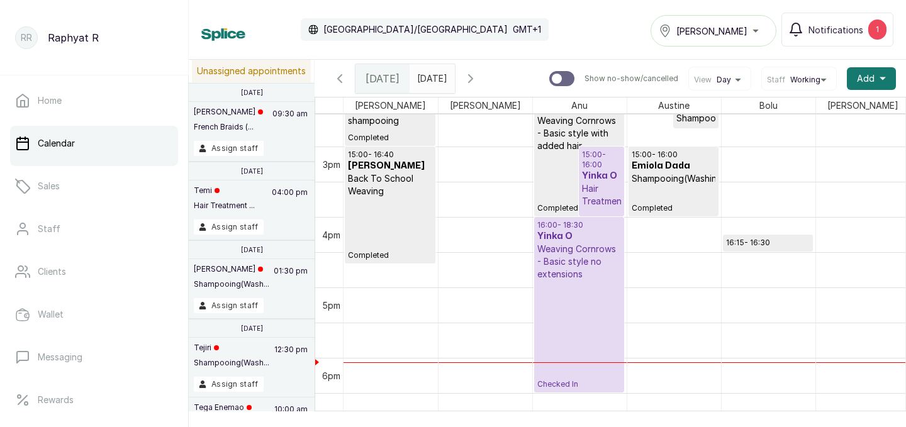
click at [742, 26] on div "[PERSON_NAME]" at bounding box center [713, 30] width 109 height 15
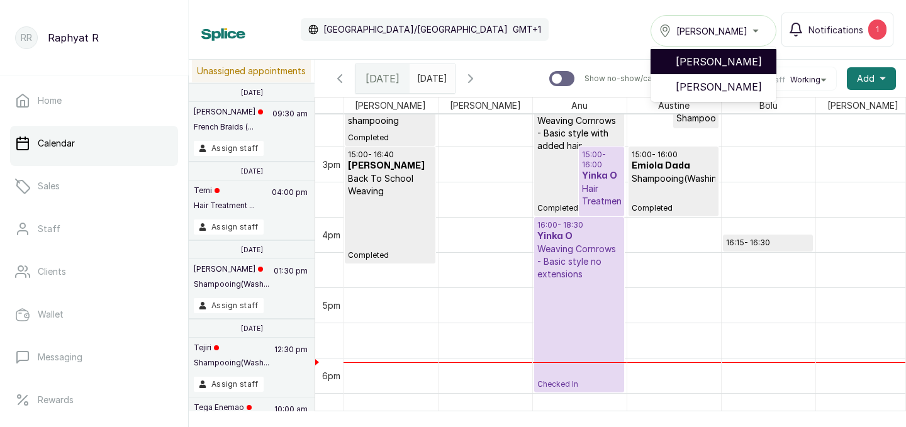
click at [733, 64] on span "[PERSON_NAME]" at bounding box center [721, 61] width 91 height 15
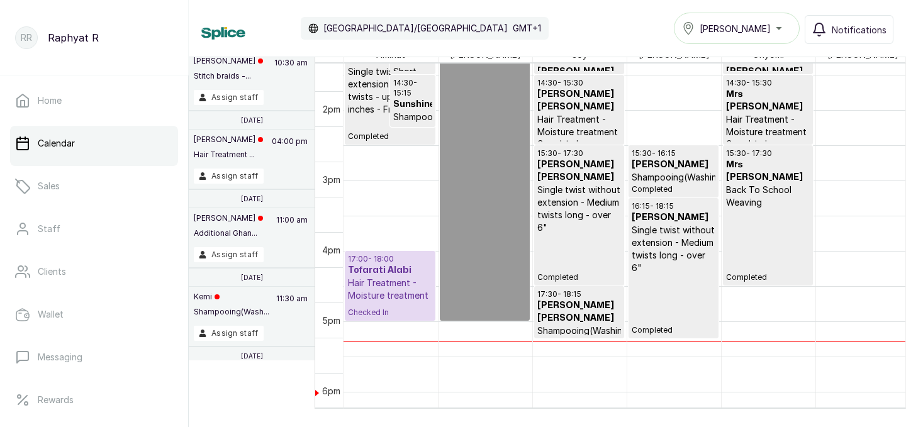
scroll to position [1019, 0]
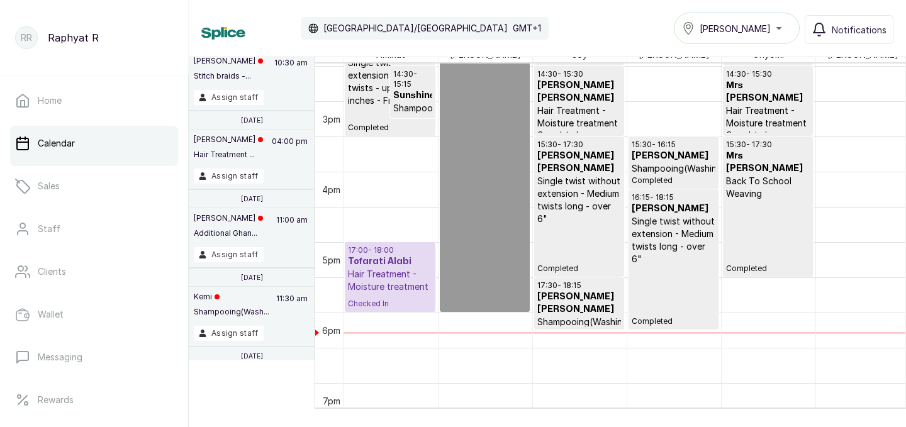
click at [385, 270] on p "Hair Treatment - Moisture treatment" at bounding box center [390, 280] width 84 height 25
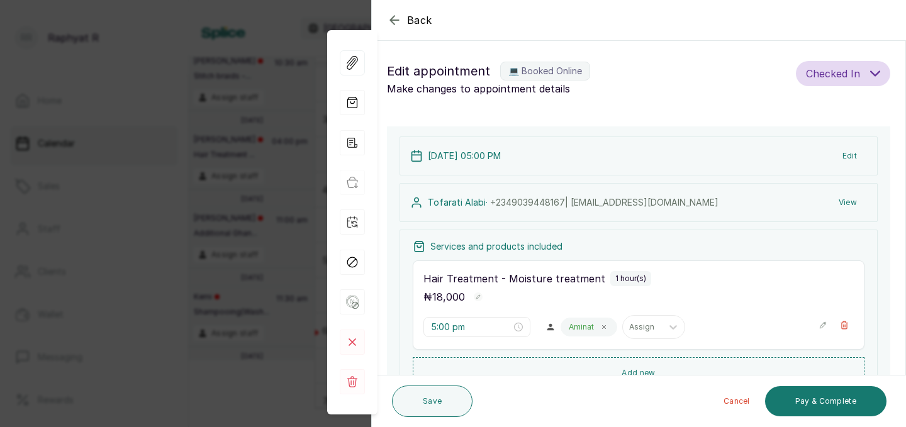
click at [826, 327] on icon "button" at bounding box center [822, 325] width 9 height 9
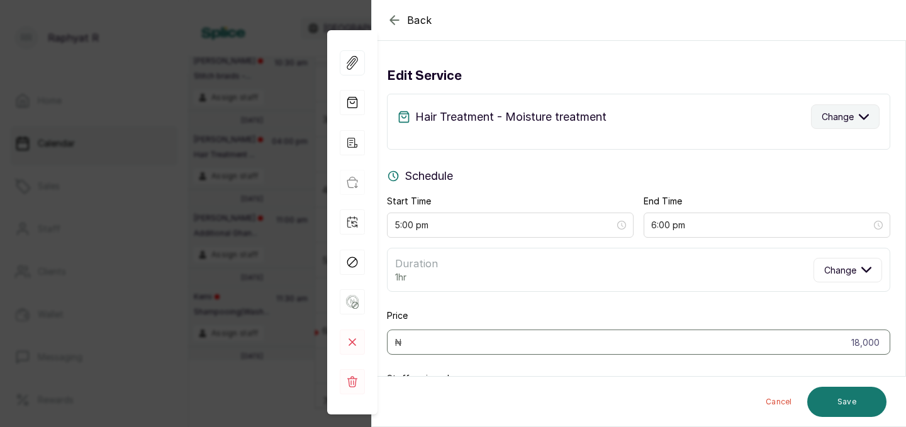
click at [837, 120] on span "Change" at bounding box center [838, 116] width 32 height 13
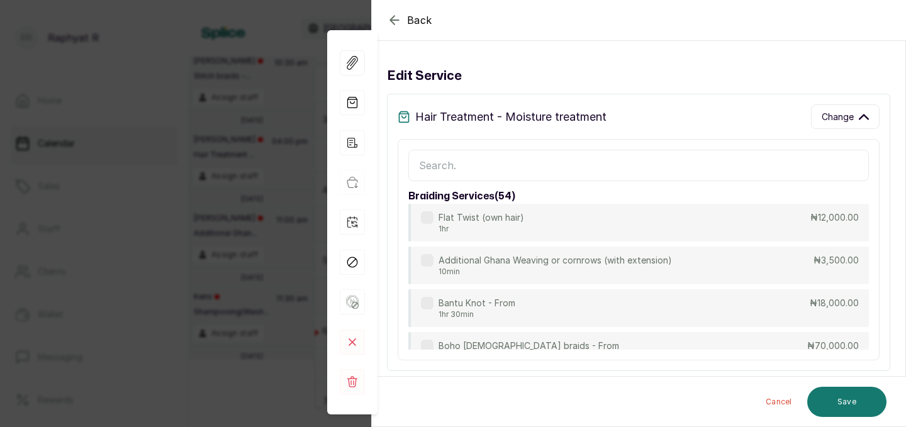
click at [397, 14] on icon "button" at bounding box center [394, 20] width 15 height 15
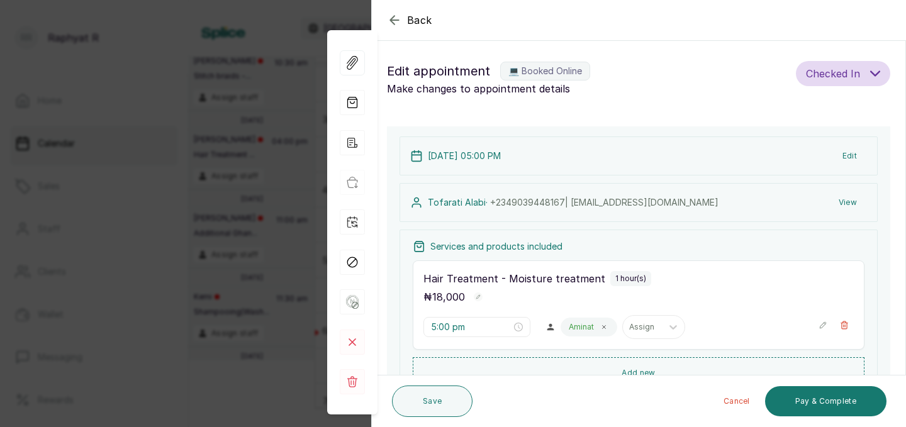
click at [820, 325] on icon "button" at bounding box center [823, 325] width 6 height 6
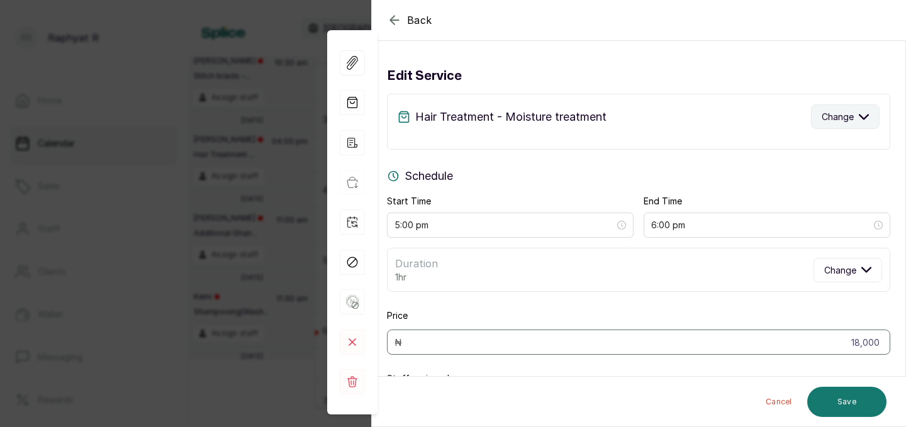
click at [827, 118] on span "Change" at bounding box center [838, 116] width 32 height 13
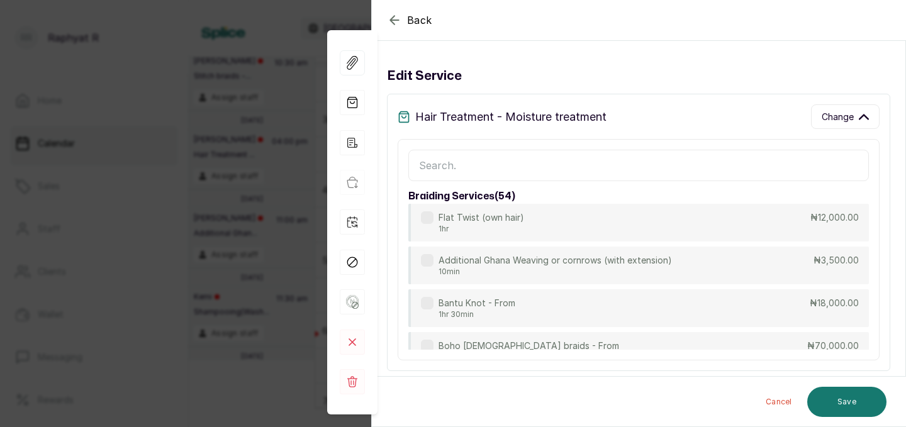
click at [560, 172] on input "text" at bounding box center [638, 165] width 460 height 31
type input "sham"
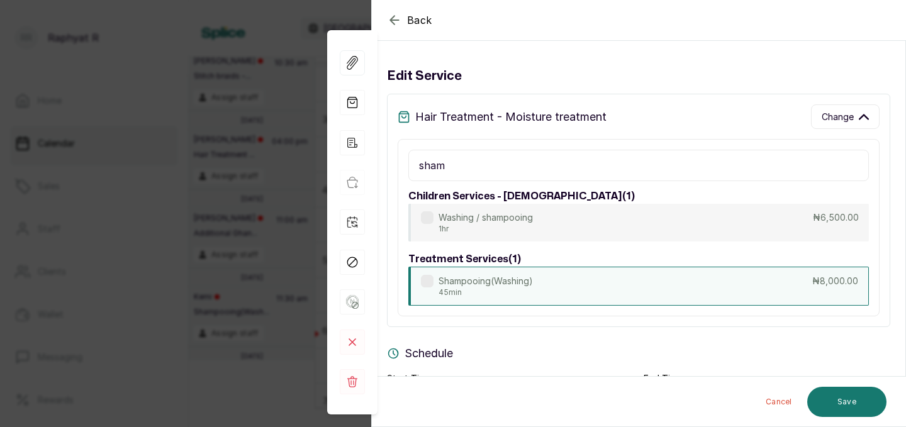
click at [584, 282] on div "Shampooing(Washing) 45min ₦8,000.00" at bounding box center [638, 286] width 460 height 39
type input "5:45 pm"
type input "8,000"
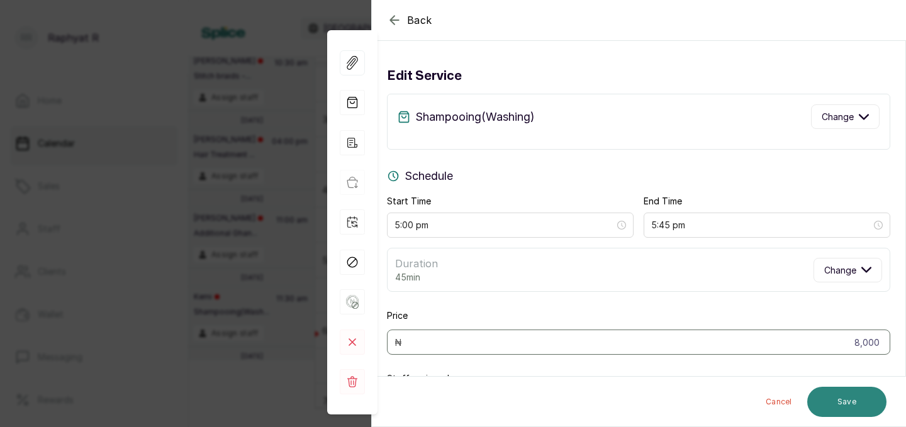
click at [839, 407] on button "Save" at bounding box center [846, 402] width 79 height 30
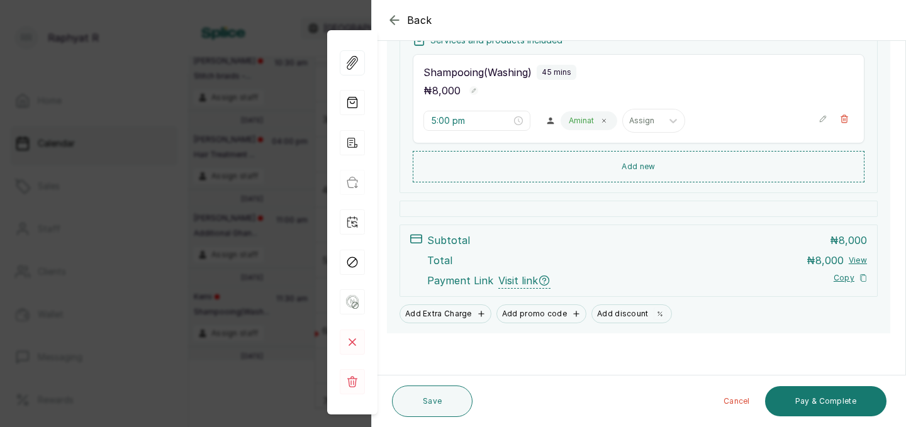
scroll to position [209, 0]
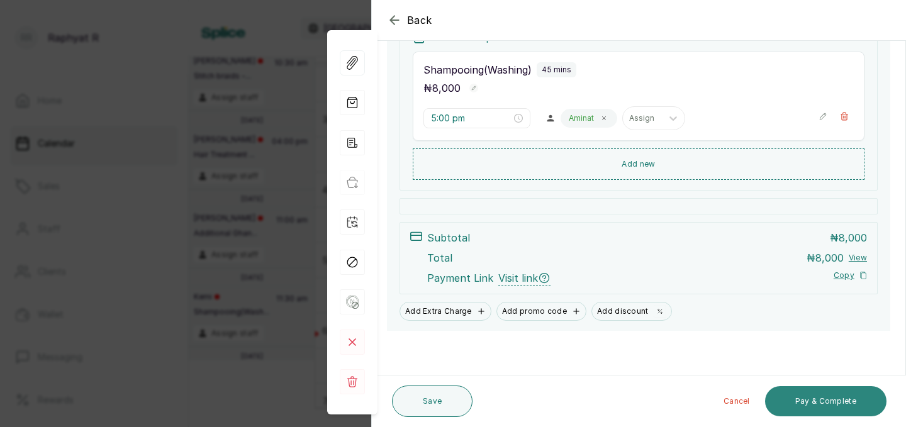
click at [817, 395] on button "Pay & Complete" at bounding box center [825, 401] width 121 height 30
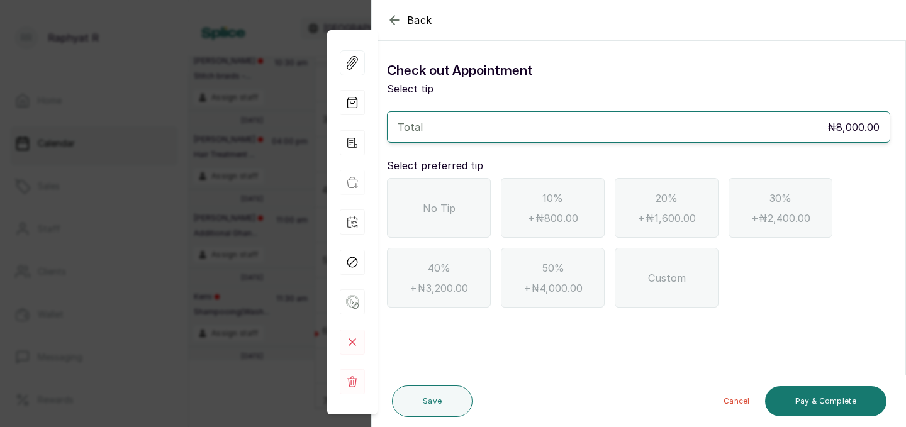
scroll to position [0, 0]
click at [431, 188] on div "No Tip" at bounding box center [439, 208] width 104 height 60
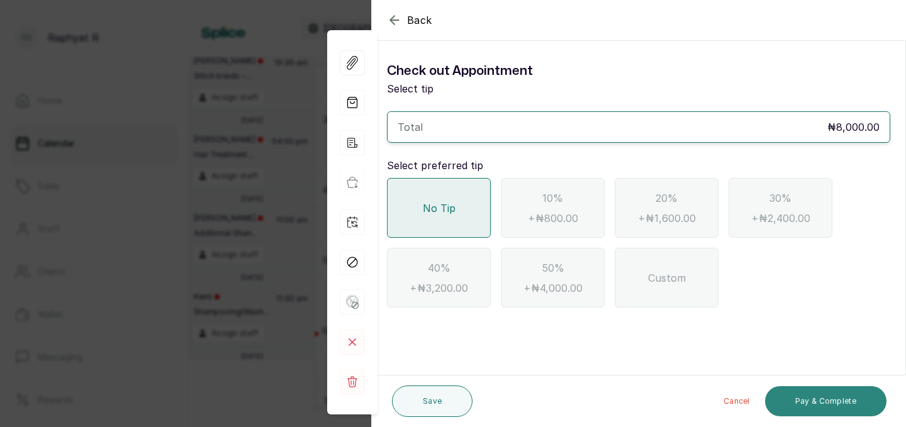
click at [844, 401] on button "Pay & Complete" at bounding box center [825, 401] width 121 height 30
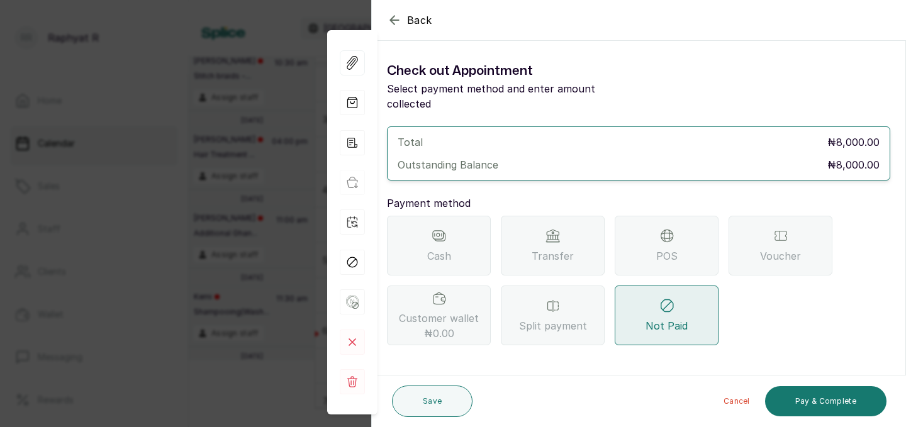
click at [554, 231] on icon at bounding box center [552, 236] width 13 height 10
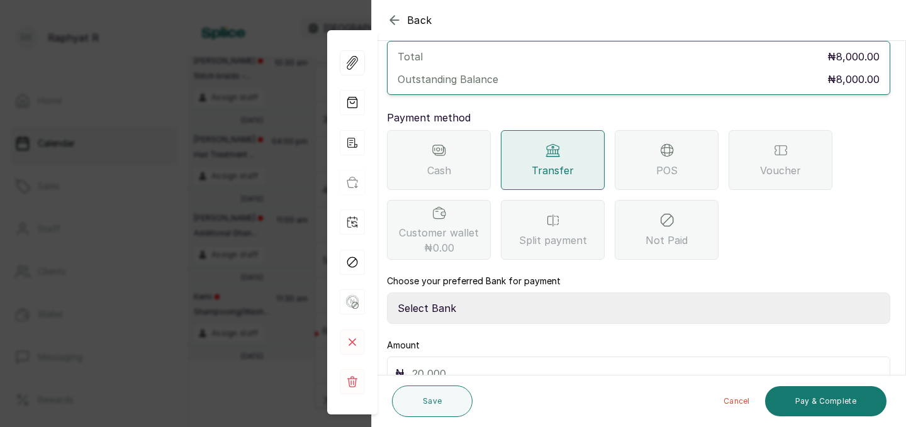
scroll to position [113, 0]
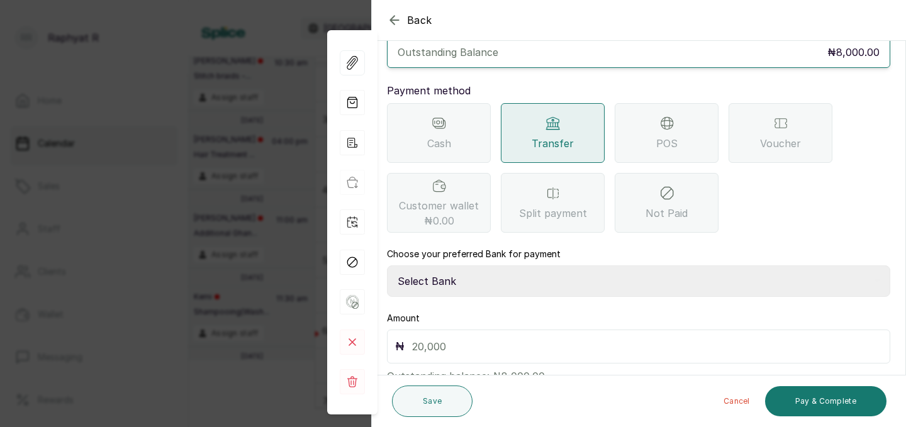
click at [460, 265] on select "Select Bank TRACTION(TRACTION) Providus Bank TASALAHQ HAIR AND BEAUTY Guaranty …" at bounding box center [638, 280] width 503 height 31
click at [458, 272] on select "Select Bank TRACTION(TRACTION) Providus Bank TASALAHQ HAIR AND BEAUTY Guaranty …" at bounding box center [638, 280] width 503 height 31
select select "d2e8ea74-1b1f-42b2-81f9-dacd6e382dd2"
click at [434, 338] on input "text" at bounding box center [647, 347] width 470 height 18
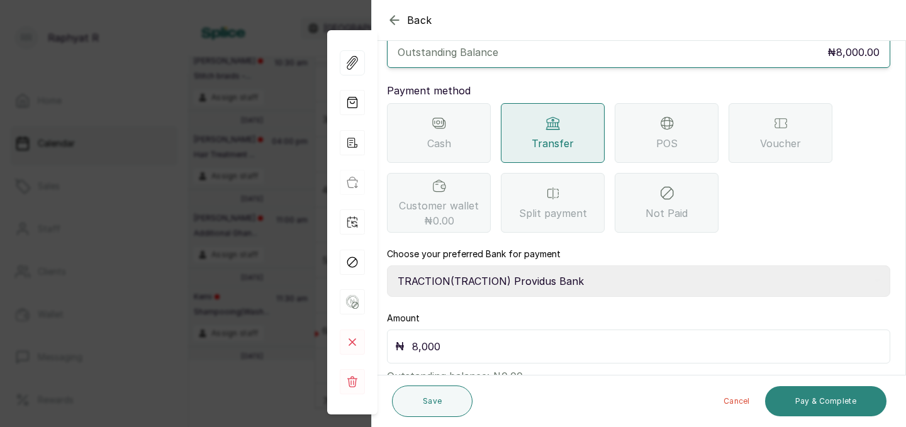
type input "8,000"
click at [821, 401] on button "Pay & Complete" at bounding box center [825, 401] width 121 height 30
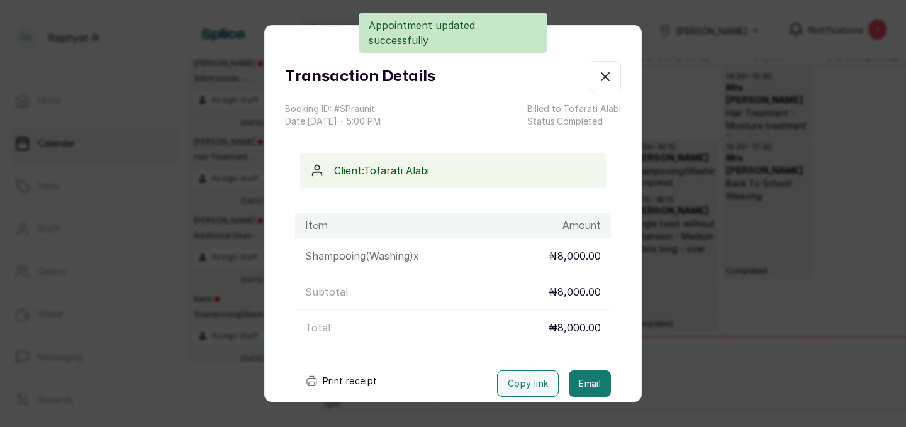
click at [608, 75] on icon "button" at bounding box center [605, 76] width 15 height 15
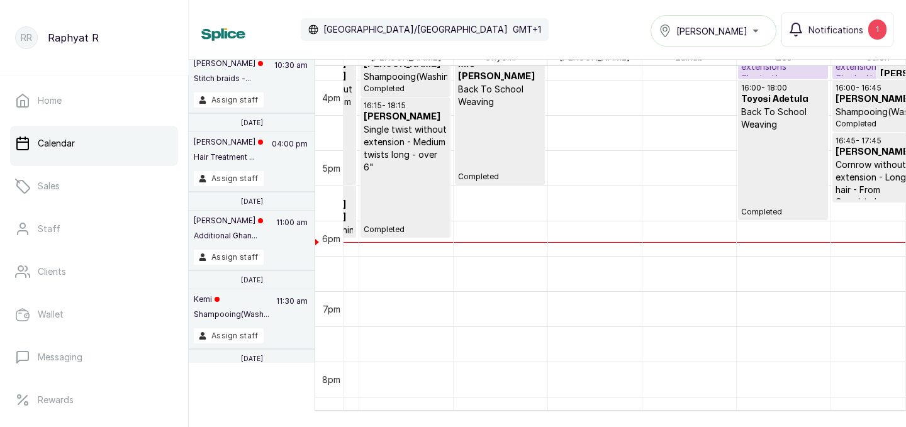
scroll to position [0, 0]
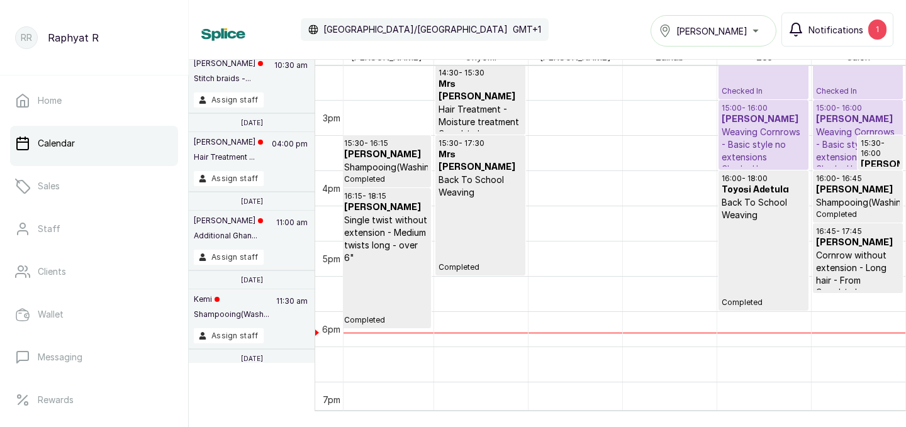
click at [874, 23] on div "1" at bounding box center [877, 30] width 18 height 20
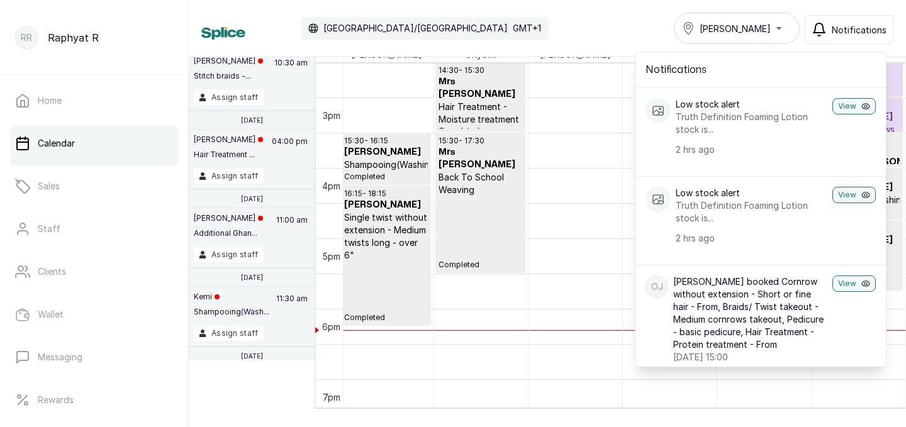
click at [648, 30] on div "Calendar Africa/Lagos GMT+1 Tasala Ikoyi Notifications Notifications Low stock …" at bounding box center [547, 28] width 692 height 31
